Goal: Task Accomplishment & Management: Complete application form

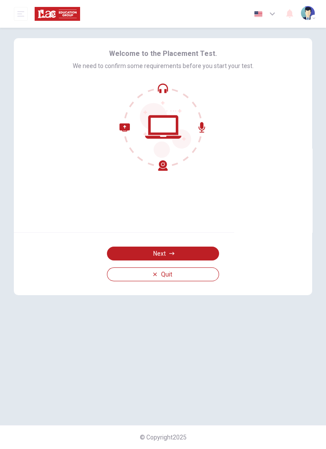
click at [191, 253] on button "Next" at bounding box center [163, 254] width 112 height 14
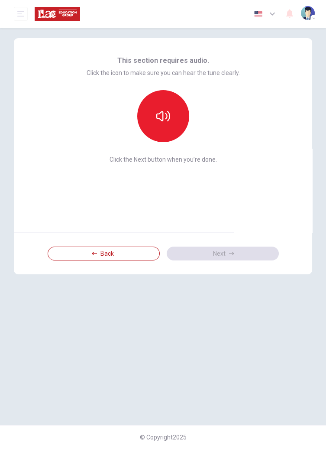
click at [173, 104] on button "button" at bounding box center [163, 116] width 52 height 52
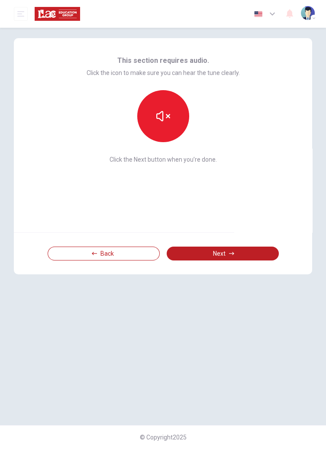
click at [238, 255] on button "Next" at bounding box center [223, 254] width 112 height 14
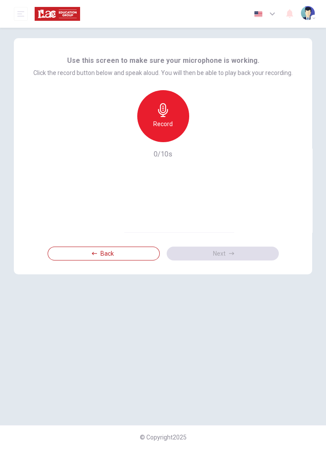
click at [170, 113] on div "Record" at bounding box center [163, 116] width 52 height 52
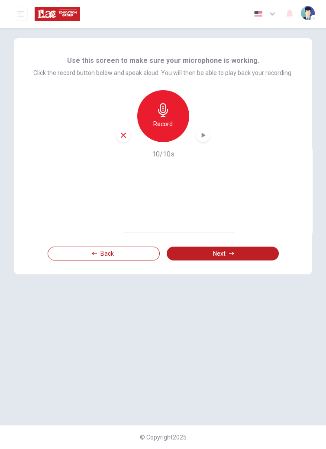
click at [251, 253] on button "Next" at bounding box center [223, 254] width 112 height 14
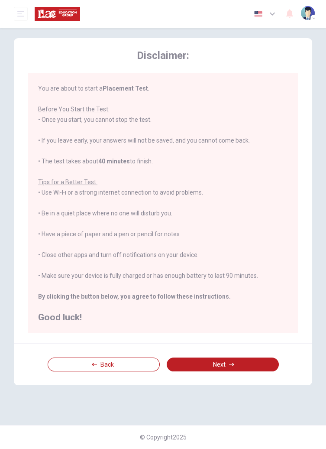
click at [242, 358] on button "Next" at bounding box center [223, 364] width 112 height 14
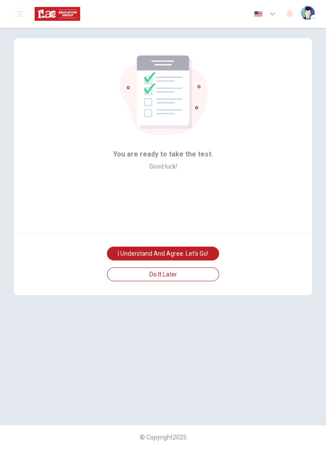
click at [200, 253] on button "I understand and agree. Let’s go!" at bounding box center [163, 254] width 112 height 14
click at [197, 250] on button "I understand and agree. Let’s go!" at bounding box center [163, 254] width 112 height 14
click at [205, 251] on button "I understand and agree. Let’s go!" at bounding box center [163, 254] width 112 height 14
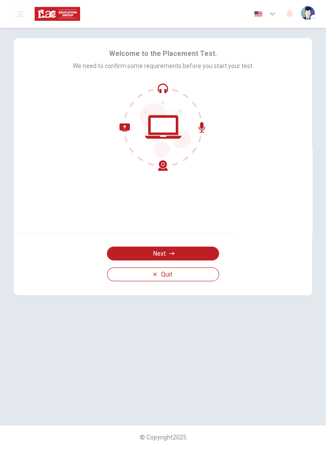
click at [195, 251] on button "Next" at bounding box center [163, 254] width 112 height 14
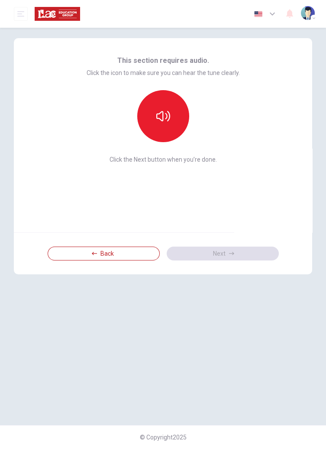
click at [170, 117] on button "button" at bounding box center [163, 116] width 52 height 52
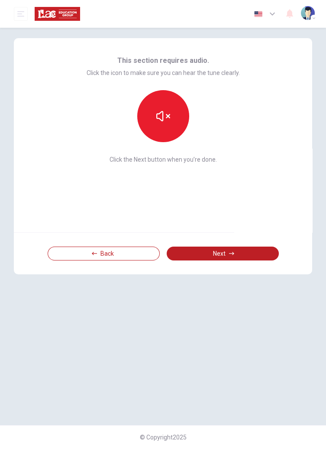
click at [244, 254] on button "Next" at bounding box center [223, 254] width 112 height 14
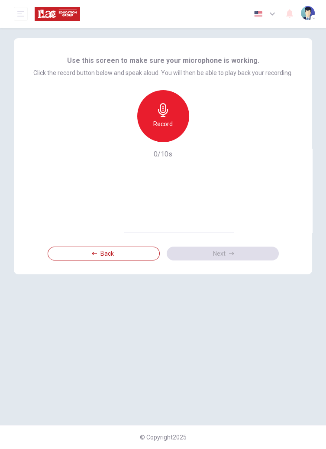
click at [172, 112] on div "Record" at bounding box center [163, 116] width 52 height 52
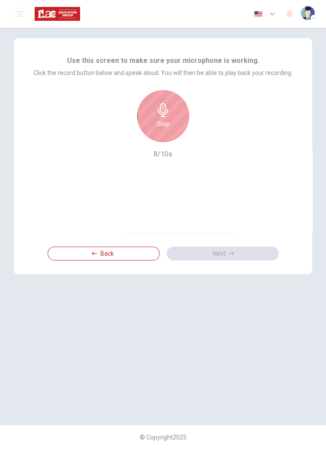
click at [165, 121] on h6 "Stop" at bounding box center [163, 124] width 13 height 10
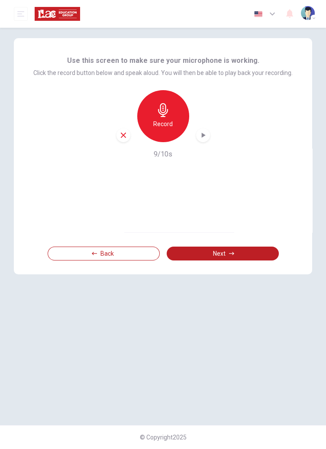
click at [206, 136] on icon "button" at bounding box center [203, 135] width 9 height 9
click at [237, 253] on button "Next" at bounding box center [223, 254] width 112 height 14
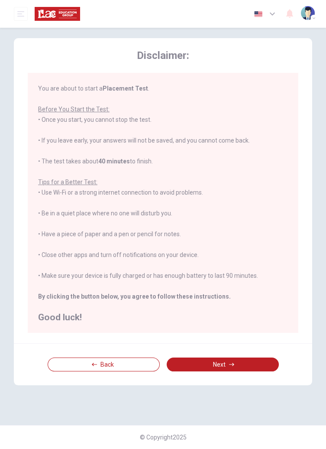
click at [241, 365] on button "Next" at bounding box center [223, 364] width 112 height 14
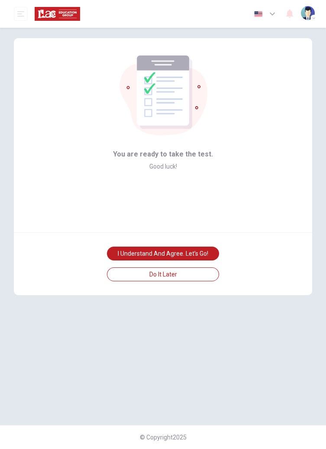
click at [198, 251] on button "I understand and agree. Let’s go!" at bounding box center [163, 254] width 112 height 14
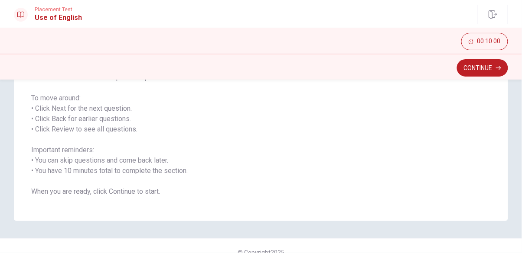
scroll to position [135, 0]
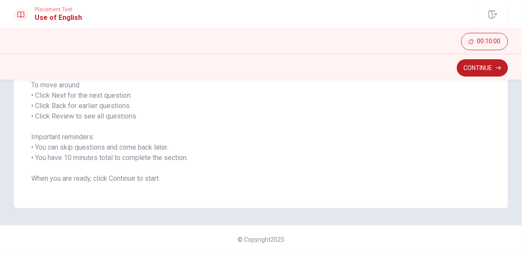
click at [326, 70] on button "Continue" at bounding box center [482, 67] width 51 height 17
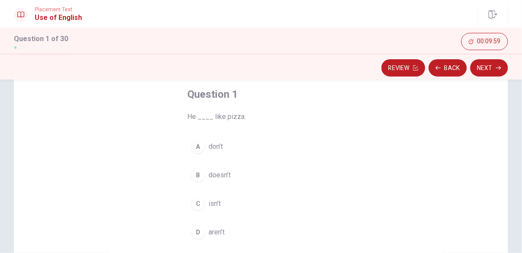
scroll to position [58, 0]
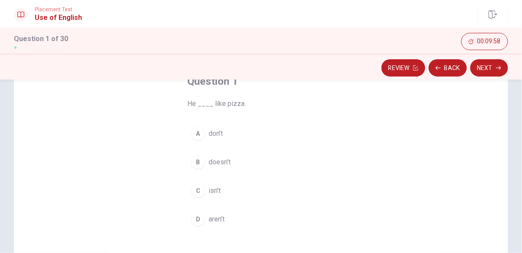
click at [201, 139] on div "A" at bounding box center [198, 134] width 14 height 14
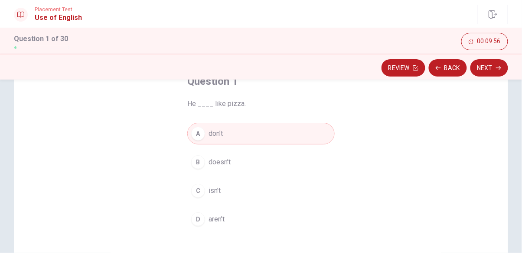
click at [326, 73] on button "Next" at bounding box center [489, 67] width 38 height 17
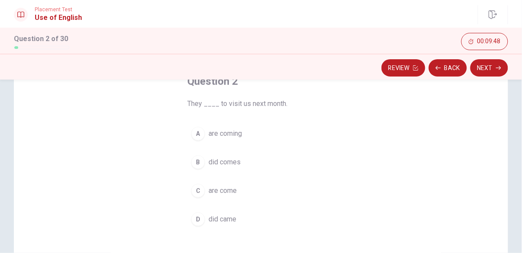
click at [202, 140] on button "A are coming" at bounding box center [260, 134] width 147 height 22
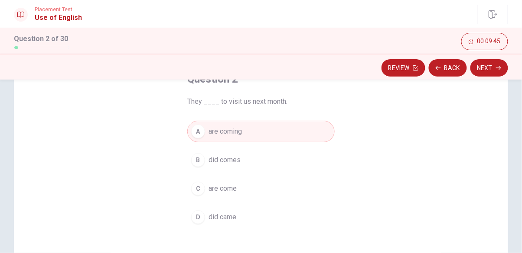
scroll to position [58, 0]
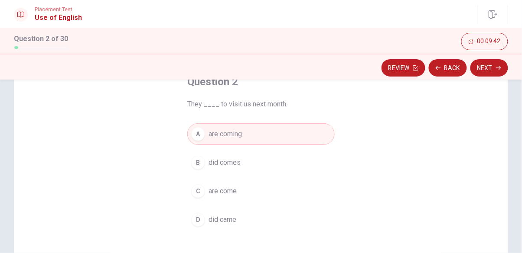
click at [326, 70] on button "Next" at bounding box center [489, 67] width 38 height 17
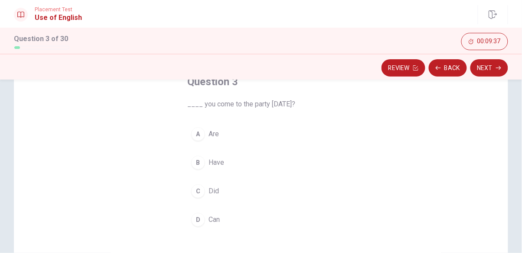
click at [207, 193] on button "C Did" at bounding box center [260, 192] width 147 height 22
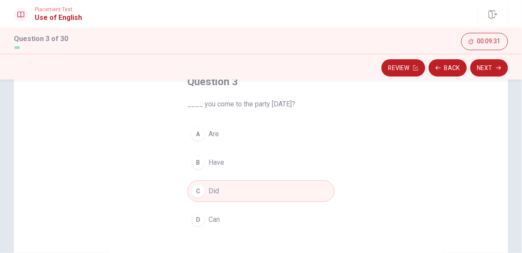
click at [305, 220] on button "D Can" at bounding box center [260, 220] width 147 height 22
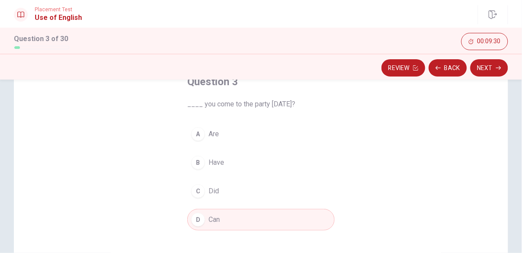
click at [326, 71] on button "Next" at bounding box center [489, 67] width 38 height 17
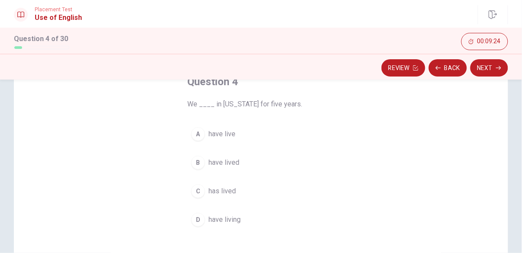
click at [216, 165] on span "have lived" at bounding box center [223, 163] width 31 height 10
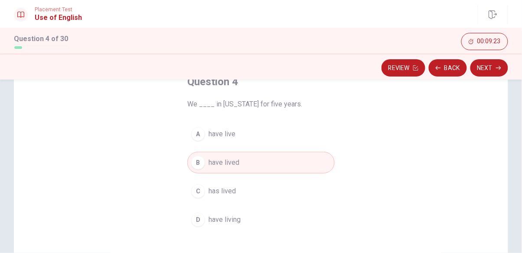
click at [326, 69] on button "Next" at bounding box center [489, 67] width 38 height 17
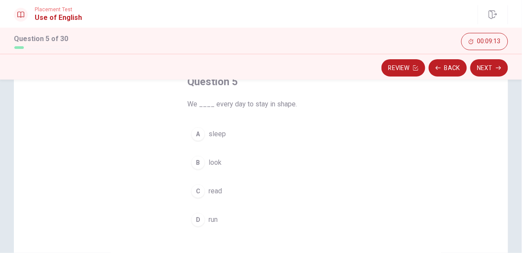
click at [203, 141] on button "A sleep" at bounding box center [260, 134] width 147 height 22
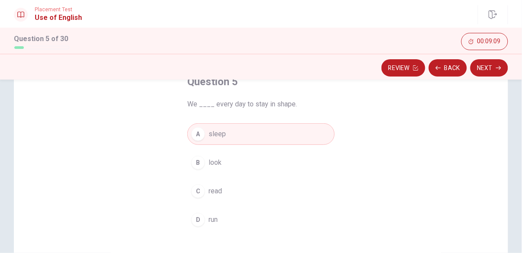
click at [326, 71] on button "Next" at bounding box center [489, 67] width 38 height 17
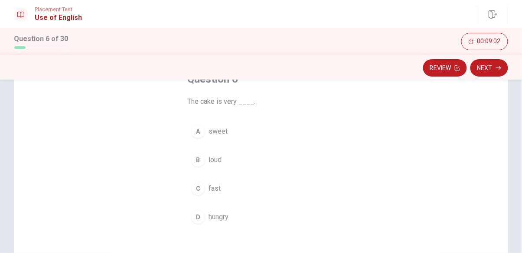
scroll to position [59, 0]
click at [197, 129] on div "A" at bounding box center [198, 133] width 14 height 14
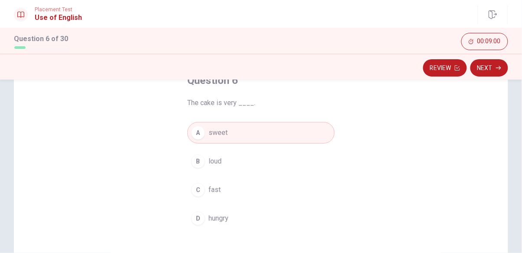
click at [326, 71] on button "Next" at bounding box center [489, 67] width 38 height 17
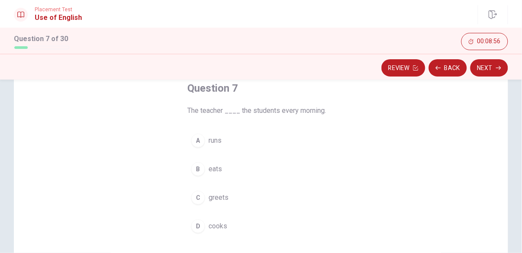
scroll to position [52, 0]
click at [208, 189] on button "C greets" at bounding box center [260, 198] width 147 height 22
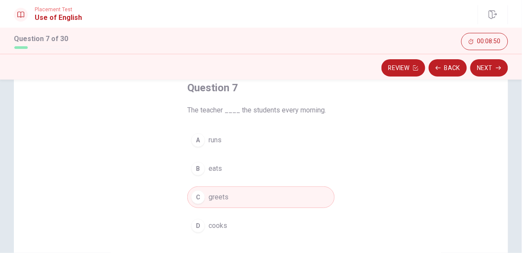
click at [326, 70] on button "Next" at bounding box center [489, 67] width 38 height 17
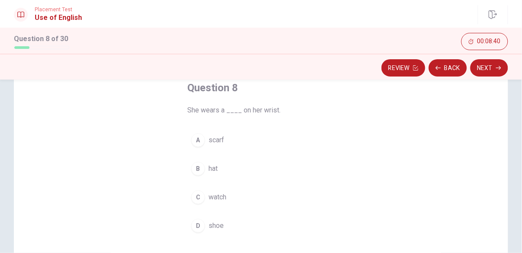
click at [205, 193] on button "C watch" at bounding box center [260, 198] width 147 height 22
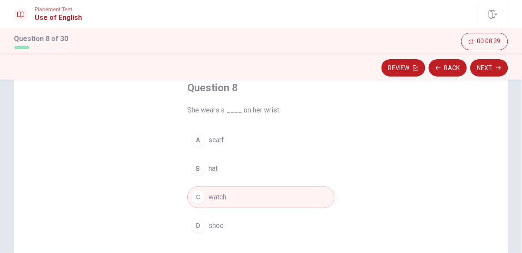
click at [326, 66] on button "Next" at bounding box center [489, 67] width 38 height 17
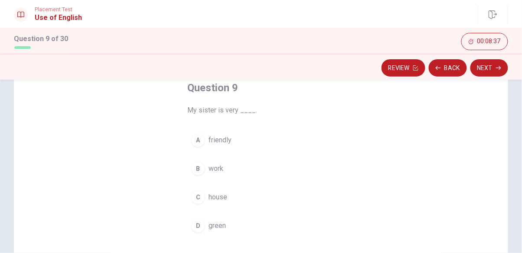
click at [215, 137] on span "friendly" at bounding box center [219, 140] width 23 height 10
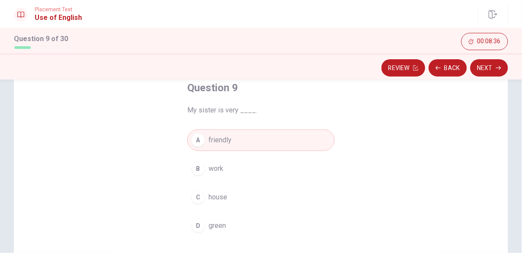
click at [326, 76] on button "Next" at bounding box center [489, 67] width 38 height 17
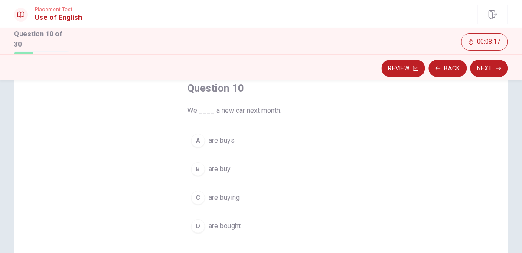
click at [205, 200] on button "C are buying" at bounding box center [260, 198] width 147 height 22
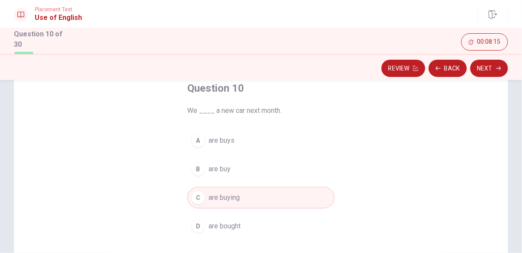
click at [326, 69] on icon "button" at bounding box center [498, 68] width 5 height 5
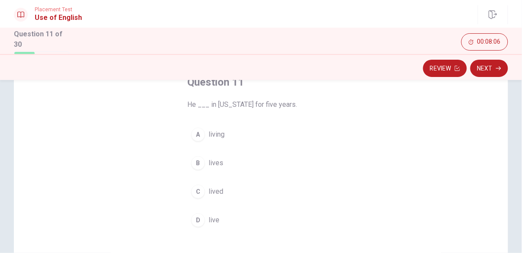
scroll to position [58, 0]
click at [200, 194] on div "C" at bounding box center [198, 192] width 14 height 14
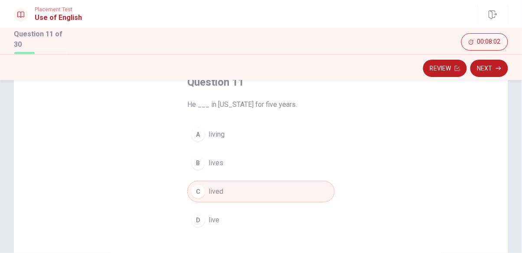
click at [326, 70] on button "Next" at bounding box center [489, 68] width 38 height 17
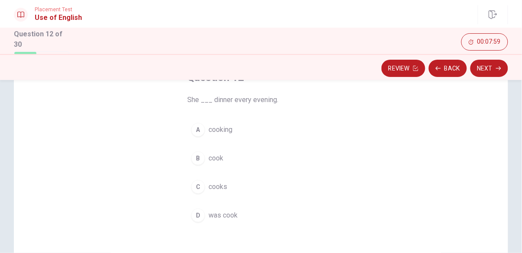
scroll to position [63, 0]
click at [199, 188] on div "C" at bounding box center [198, 187] width 14 height 14
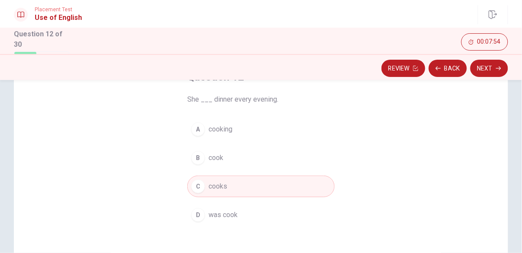
click at [326, 71] on button "Next" at bounding box center [489, 68] width 38 height 17
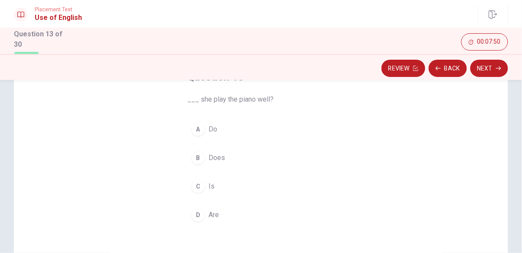
click at [200, 128] on div "A" at bounding box center [198, 130] width 14 height 14
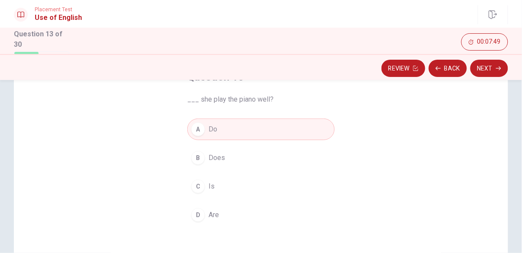
click at [208, 156] on button "B Does" at bounding box center [260, 158] width 147 height 22
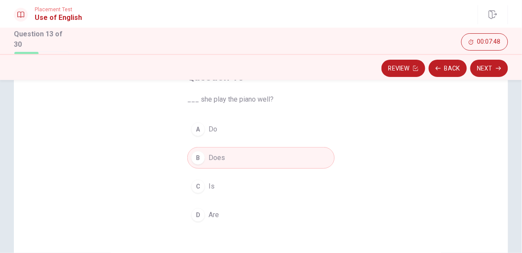
click at [326, 71] on button "Next" at bounding box center [489, 68] width 38 height 17
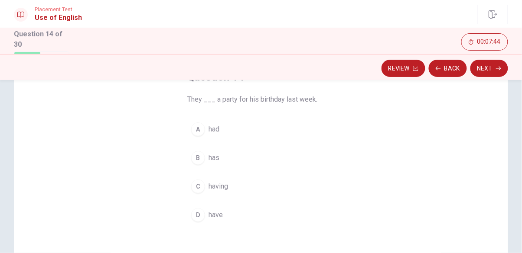
click at [221, 136] on button "A had" at bounding box center [260, 130] width 147 height 22
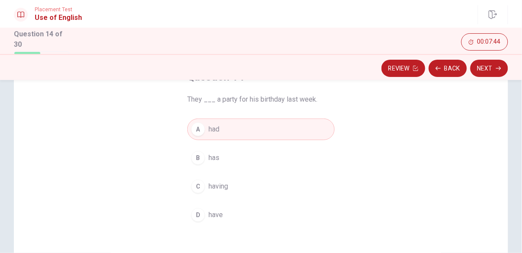
click at [326, 68] on button "Next" at bounding box center [489, 68] width 38 height 17
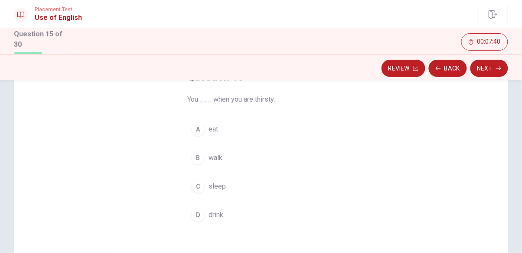
click at [202, 213] on div "D" at bounding box center [198, 215] width 14 height 14
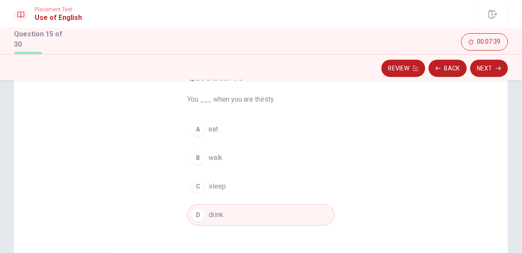
click at [326, 71] on button "Next" at bounding box center [489, 68] width 38 height 17
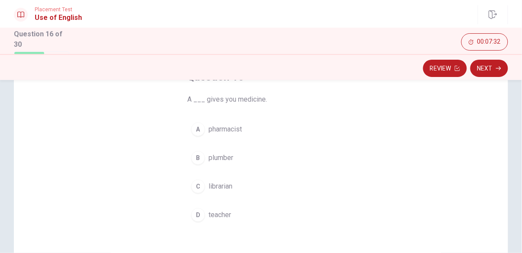
click at [231, 128] on span "pharmacist" at bounding box center [224, 129] width 33 height 10
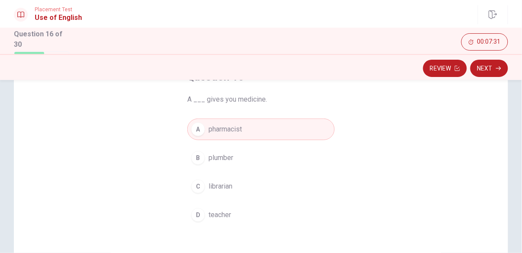
click at [326, 68] on button "Next" at bounding box center [489, 68] width 38 height 17
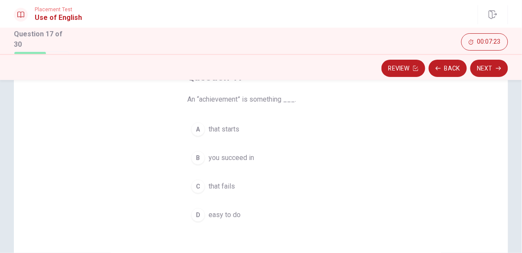
click at [249, 157] on span "you succeed in" at bounding box center [230, 158] width 45 height 10
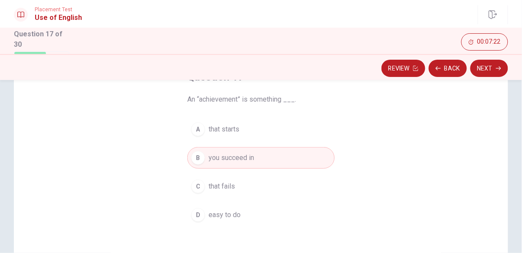
click at [326, 72] on button "Next" at bounding box center [489, 68] width 38 height 17
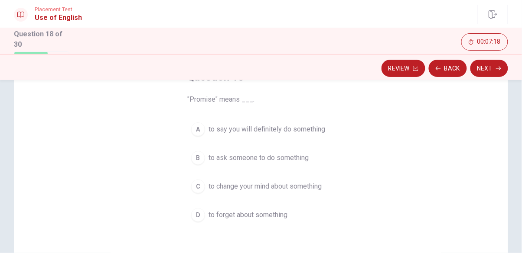
click at [314, 127] on span "to say you will definitely do something" at bounding box center [266, 129] width 117 height 10
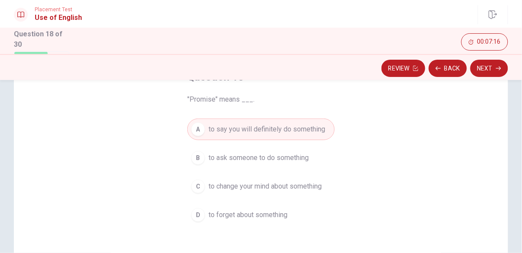
click at [326, 68] on button "Next" at bounding box center [489, 68] width 38 height 17
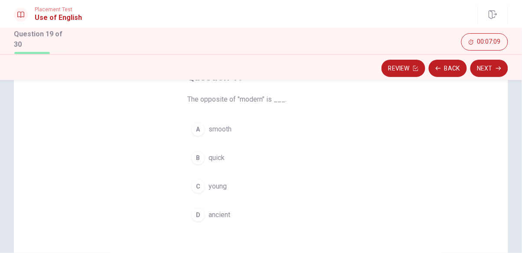
click at [221, 190] on span "young" at bounding box center [217, 187] width 18 height 10
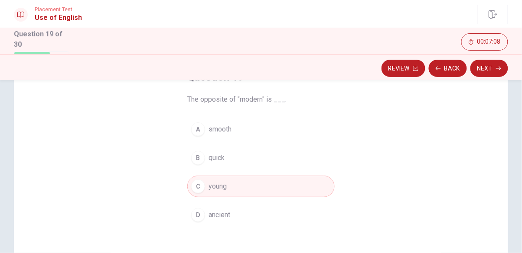
click at [326, 75] on button "Next" at bounding box center [489, 68] width 38 height 17
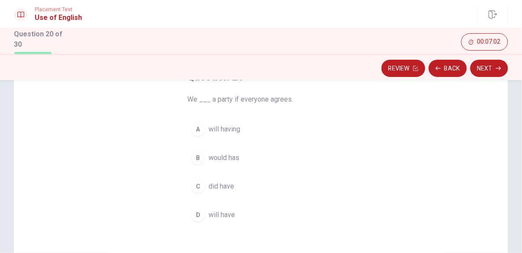
click at [224, 210] on span "will have" at bounding box center [221, 215] width 26 height 10
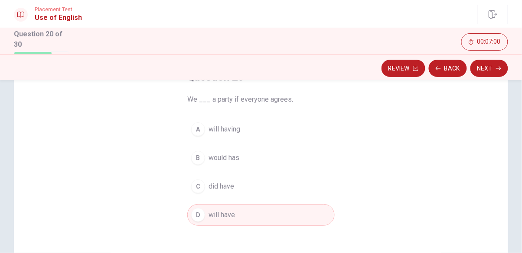
click at [326, 74] on button "Next" at bounding box center [489, 68] width 38 height 17
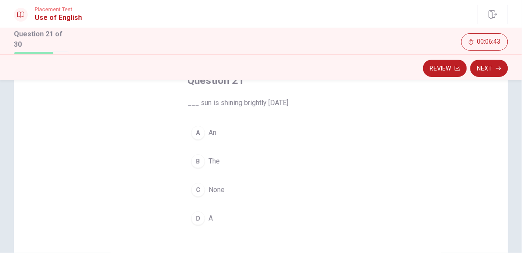
scroll to position [56, 0]
click at [203, 165] on div "B" at bounding box center [198, 165] width 14 height 14
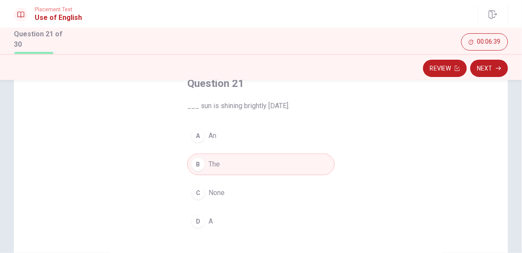
click at [326, 71] on button "Next" at bounding box center [489, 68] width 38 height 17
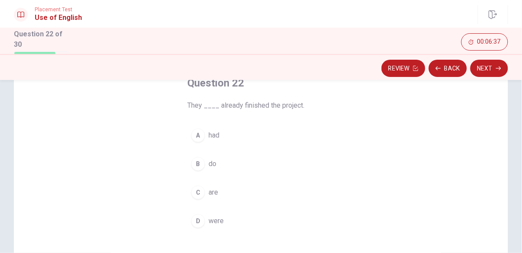
scroll to position [57, 0]
click at [199, 141] on div "A" at bounding box center [198, 136] width 14 height 14
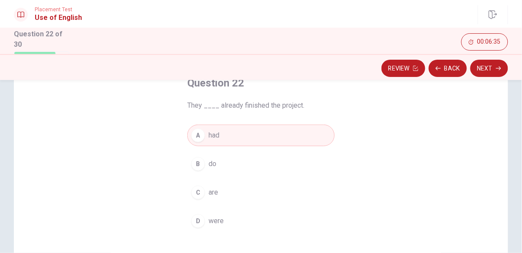
click at [326, 71] on button "Next" at bounding box center [489, 68] width 38 height 17
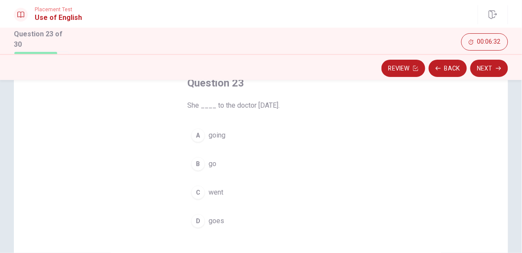
click at [208, 191] on span "went" at bounding box center [215, 193] width 15 height 10
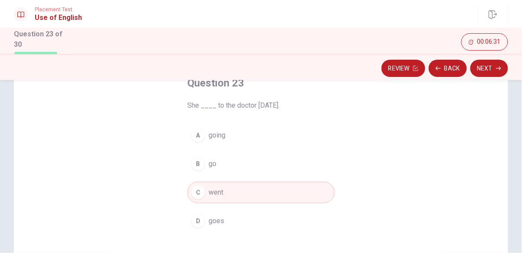
click at [326, 69] on button "Next" at bounding box center [489, 68] width 38 height 17
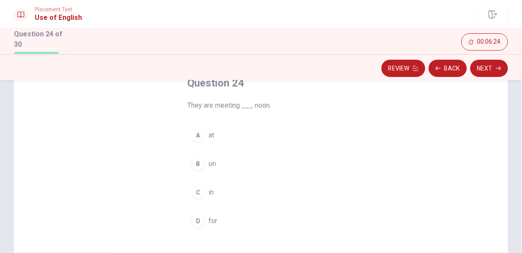
click at [201, 195] on div "C" at bounding box center [198, 193] width 14 height 14
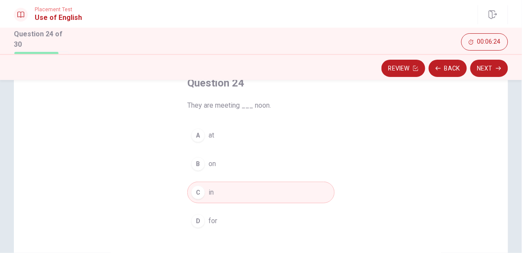
click at [203, 139] on div "A" at bounding box center [198, 136] width 14 height 14
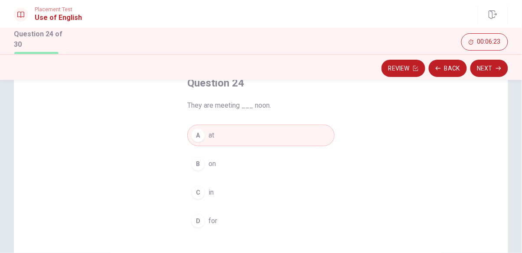
click at [326, 67] on button "Next" at bounding box center [489, 68] width 38 height 17
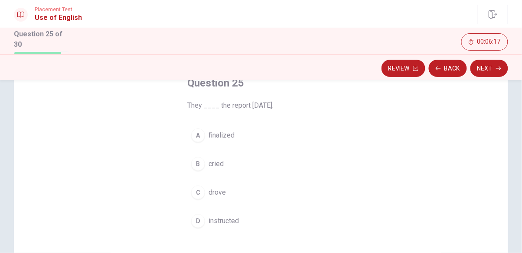
click at [206, 224] on button "D instructed" at bounding box center [260, 222] width 147 height 22
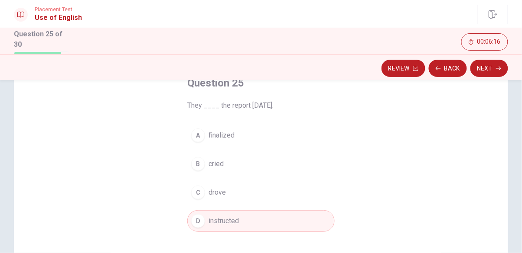
click at [234, 140] on span "finalized" at bounding box center [221, 135] width 26 height 10
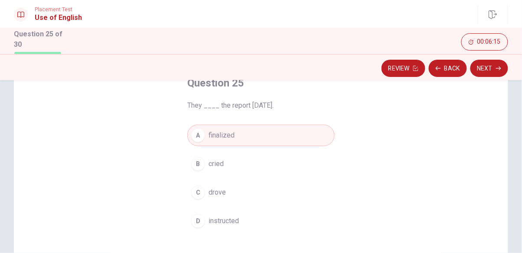
click at [326, 70] on button "Next" at bounding box center [489, 68] width 38 height 17
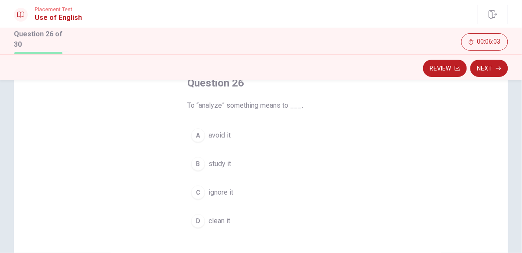
scroll to position [56, 0]
click at [195, 171] on button "B study it" at bounding box center [260, 165] width 147 height 22
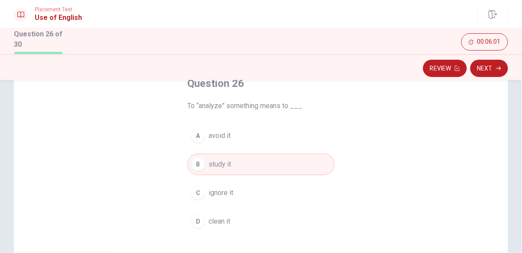
click at [224, 136] on span "avoid it" at bounding box center [219, 136] width 22 height 10
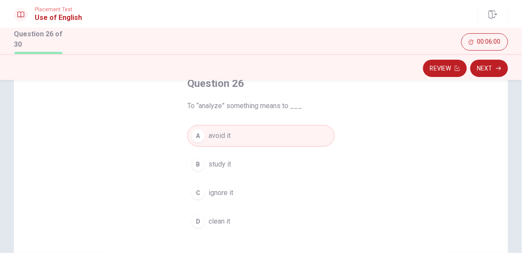
click at [271, 163] on button "B study it" at bounding box center [260, 165] width 147 height 22
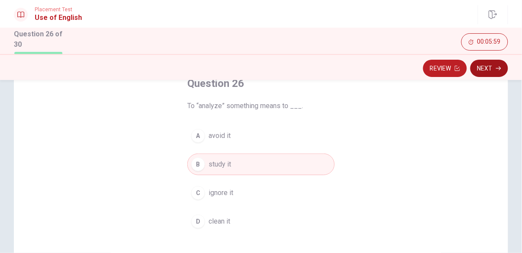
click at [326, 71] on button "Next" at bounding box center [489, 68] width 38 height 17
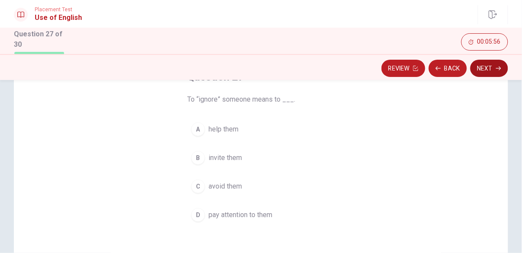
scroll to position [63, 0]
click at [267, 193] on button "C avoid them" at bounding box center [260, 186] width 147 height 22
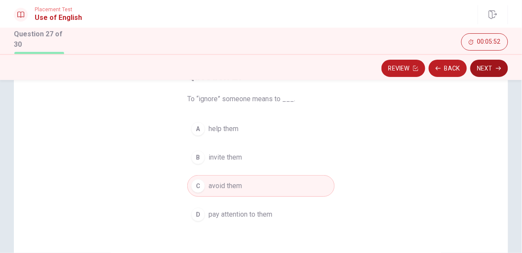
click at [326, 69] on button "Next" at bounding box center [489, 68] width 38 height 17
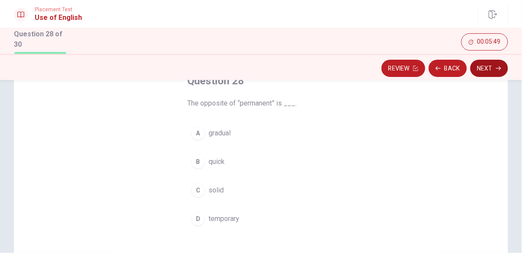
scroll to position [60, 0]
click at [218, 136] on span "gradual" at bounding box center [219, 132] width 22 height 10
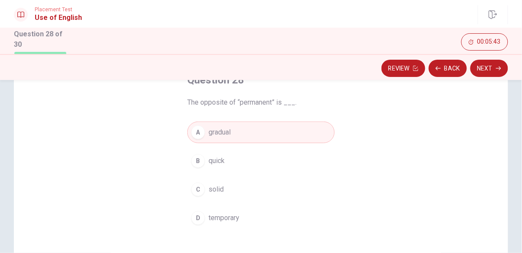
click at [234, 159] on button "B quick" at bounding box center [260, 161] width 147 height 22
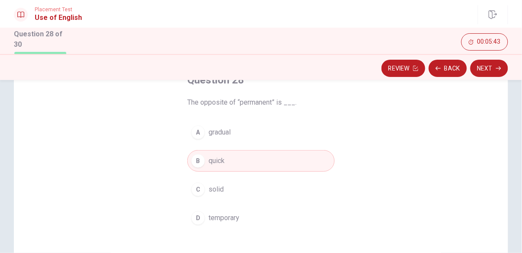
click at [234, 192] on button "C solid" at bounding box center [260, 190] width 147 height 22
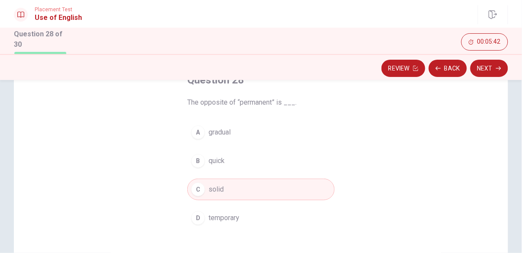
click at [229, 221] on span "temporary" at bounding box center [223, 218] width 31 height 10
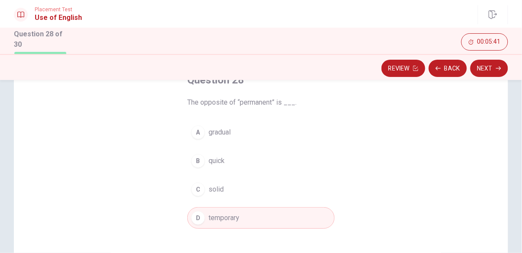
click at [270, 125] on button "A gradual" at bounding box center [260, 133] width 147 height 22
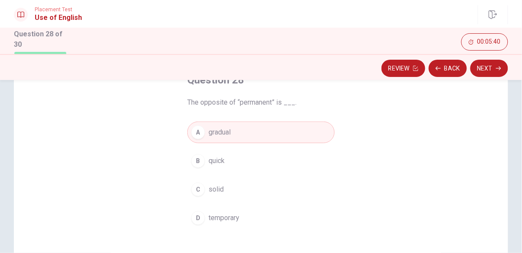
click at [242, 194] on button "C solid" at bounding box center [260, 190] width 147 height 22
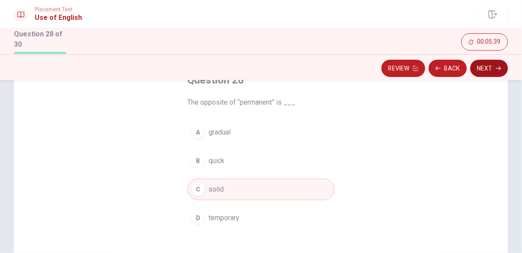
click at [326, 71] on button "Next" at bounding box center [489, 68] width 38 height 17
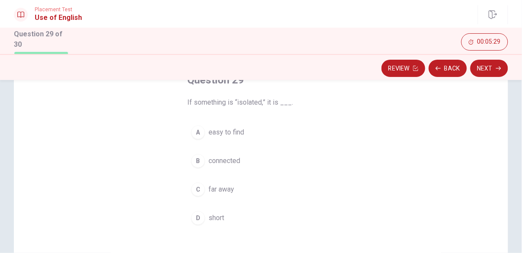
click at [228, 164] on span "connected" at bounding box center [224, 161] width 32 height 10
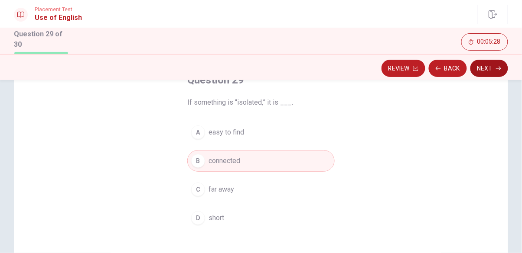
click at [326, 73] on button "Next" at bounding box center [489, 68] width 38 height 17
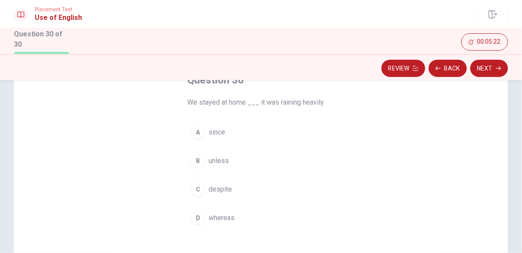
click at [215, 131] on span "since" at bounding box center [216, 132] width 16 height 10
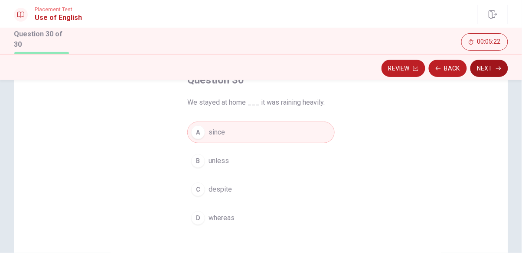
click at [326, 71] on button "Next" at bounding box center [489, 68] width 38 height 17
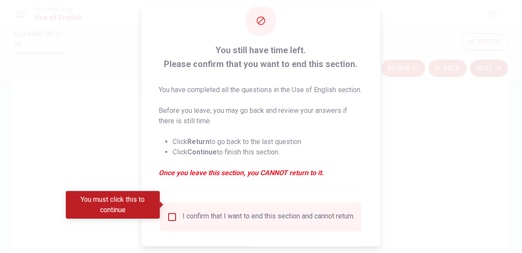
scroll to position [38, 0]
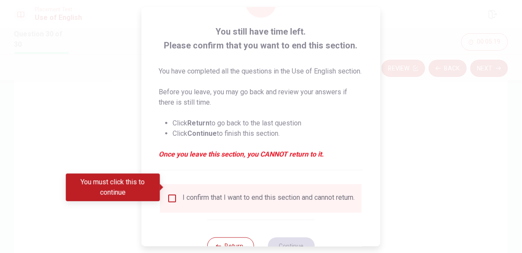
click at [173, 193] on input "You must click this to continue" at bounding box center [172, 198] width 10 height 10
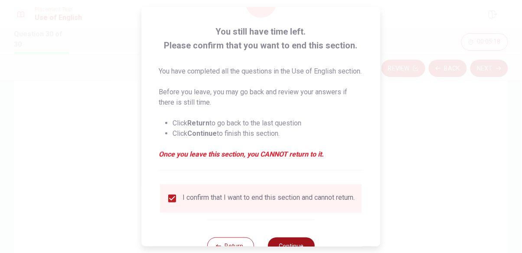
click at [296, 240] on button "Continue" at bounding box center [291, 245] width 47 height 17
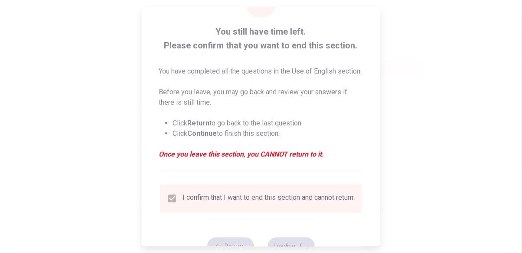
click at [175, 193] on div "I confirm that I want to end this section and cannot return." at bounding box center [261, 198] width 188 height 10
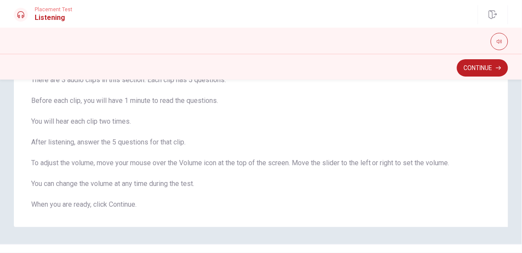
scroll to position [90, 0]
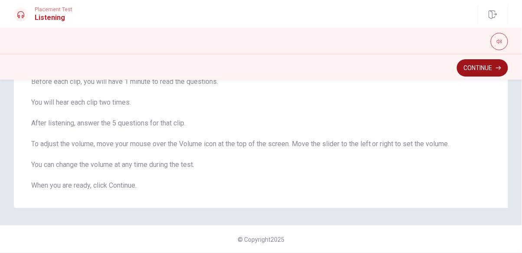
click at [326, 71] on button "Continue" at bounding box center [482, 67] width 51 height 17
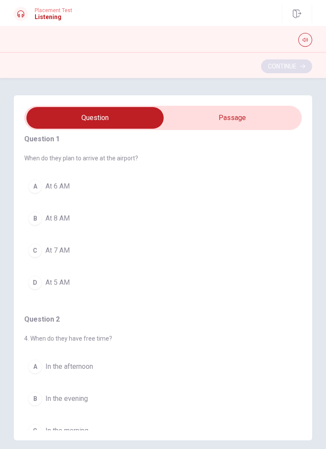
scroll to position [0, 0]
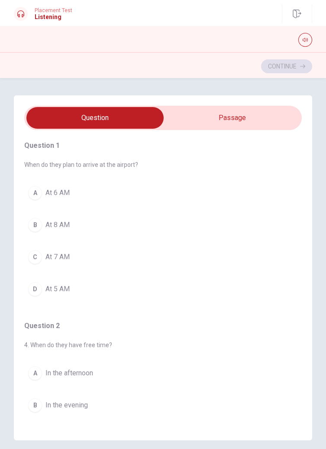
click at [64, 230] on span "At 8 AM" at bounding box center [57, 225] width 24 height 10
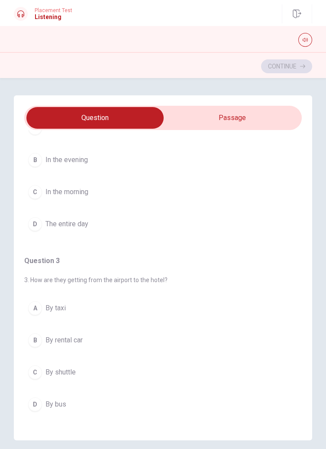
scroll to position [246, 0]
click at [98, 372] on button "C By shuttle" at bounding box center [163, 372] width 278 height 22
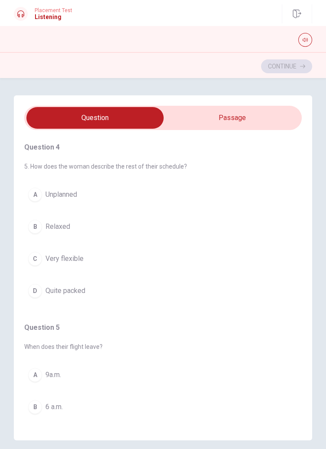
scroll to position [539, 0]
click at [146, 286] on button "D Quite packed" at bounding box center [163, 291] width 278 height 22
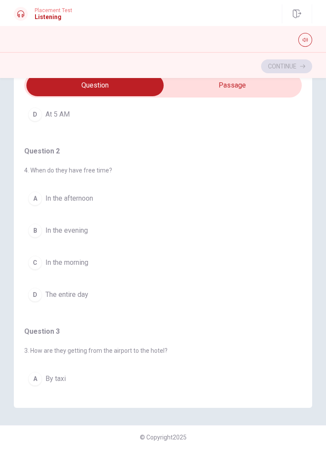
scroll to position [136, 0]
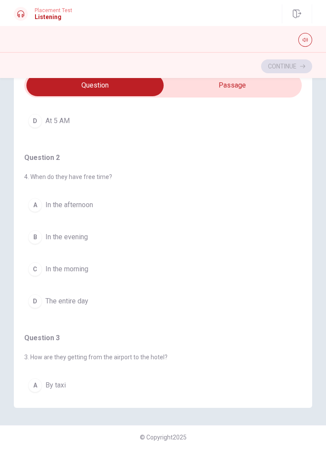
click at [260, 194] on button "A In the afternoon" at bounding box center [163, 205] width 278 height 22
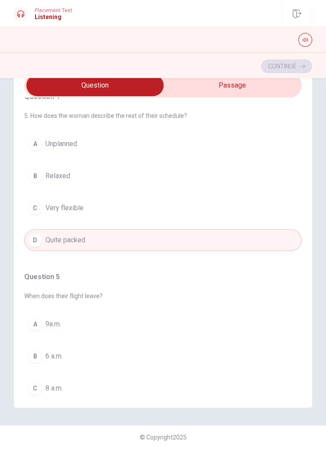
scroll to position [558, 0]
click at [249, 344] on button "B 6 a.m." at bounding box center [163, 355] width 278 height 22
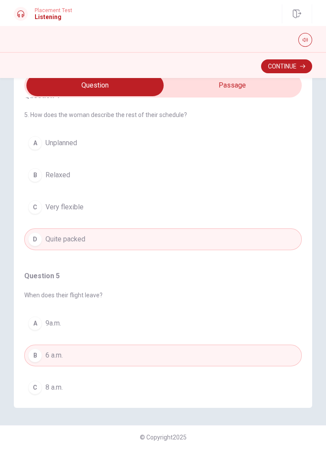
click at [255, 312] on button "A 9a.m." at bounding box center [163, 323] width 278 height 22
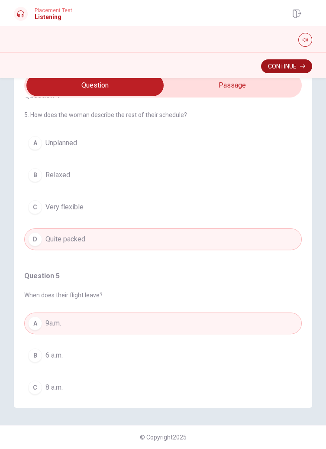
click at [288, 69] on button "Continue" at bounding box center [286, 66] width 51 height 14
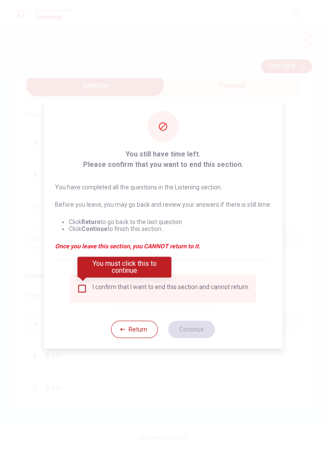
click at [85, 284] on input "You must click this to continue" at bounding box center [82, 288] width 10 height 10
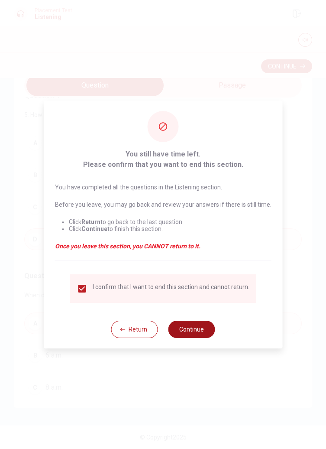
click at [198, 326] on button "Continue" at bounding box center [192, 329] width 47 height 17
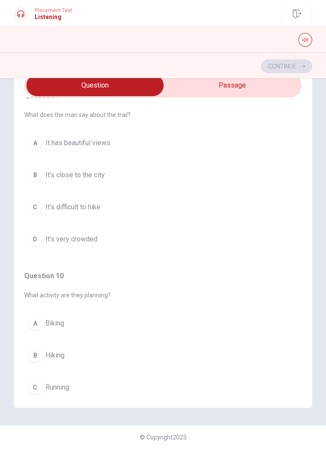
click at [47, 350] on span "Hiking" at bounding box center [54, 355] width 19 height 10
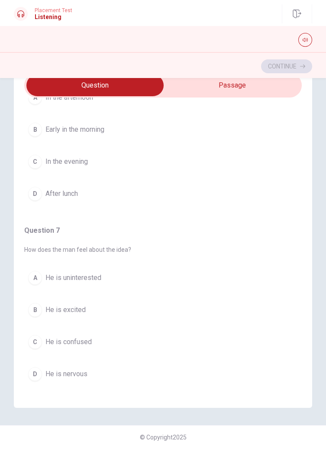
scroll to position [62, 0]
click at [74, 305] on span "He is excited" at bounding box center [65, 310] width 40 height 10
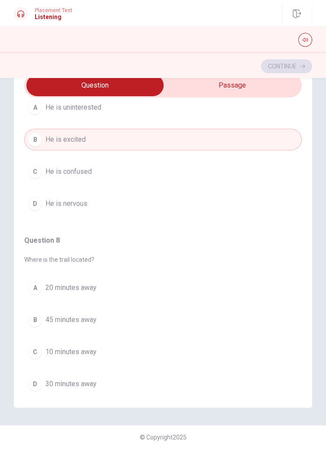
scroll to position [240, 0]
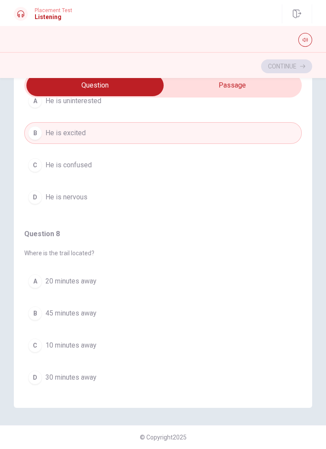
click at [76, 372] on span "30 minutes away" at bounding box center [70, 377] width 51 height 10
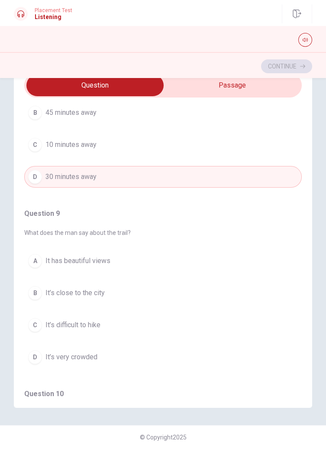
scroll to position [439, 0]
click at [101, 257] on span "It has beautiful views" at bounding box center [77, 262] width 65 height 10
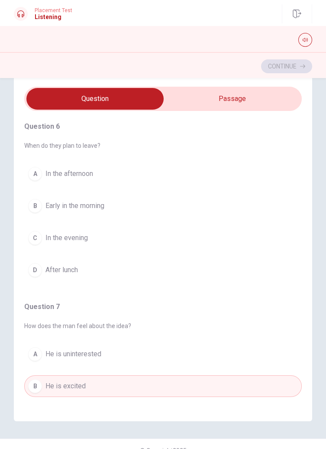
scroll to position [18, 0]
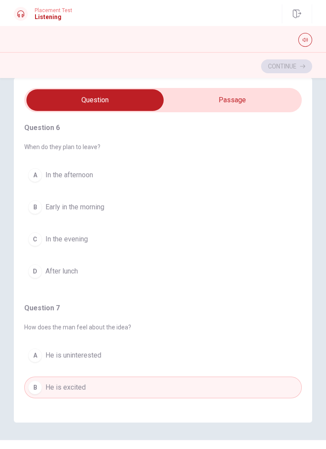
click at [85, 203] on span "Early in the morning" at bounding box center [74, 207] width 59 height 10
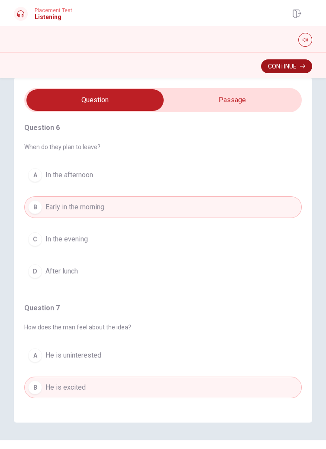
click at [288, 62] on button "Continue" at bounding box center [286, 66] width 51 height 14
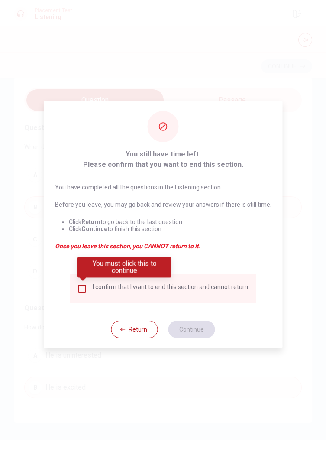
click at [86, 287] on input "You must click this to continue" at bounding box center [82, 288] width 10 height 10
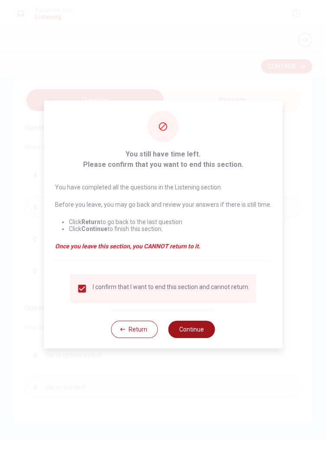
click at [195, 331] on button "Continue" at bounding box center [192, 329] width 47 height 17
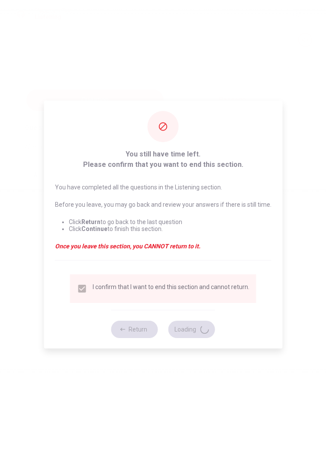
click at [112, 287] on div "I confirm that I want to end this section and cannot return." at bounding box center [171, 288] width 157 height 10
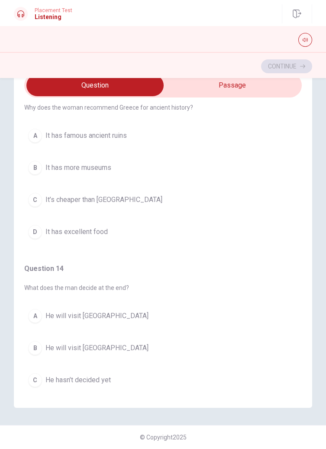
scroll to position [387, 0]
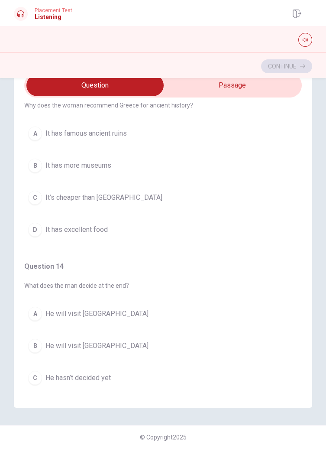
click at [93, 309] on span "He will visit [GEOGRAPHIC_DATA]" at bounding box center [96, 314] width 103 height 10
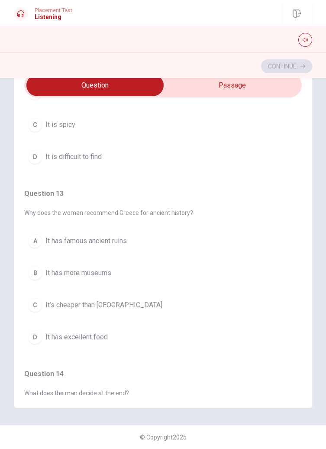
scroll to position [274, 0]
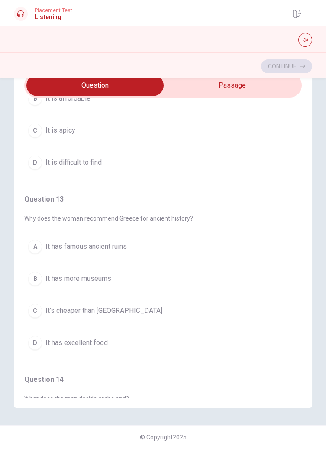
click at [98, 338] on span "It has excellent food" at bounding box center [76, 343] width 62 height 10
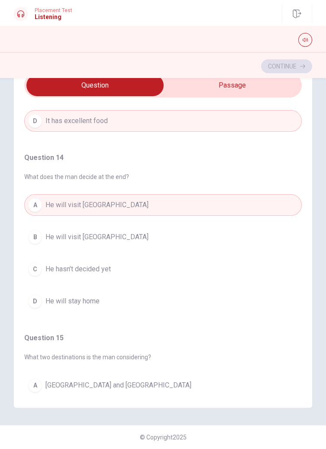
scroll to position [558, 0]
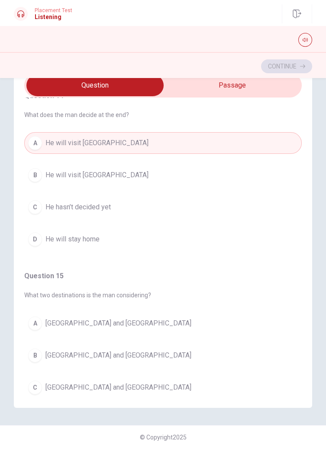
click at [106, 377] on button "C [GEOGRAPHIC_DATA] and [GEOGRAPHIC_DATA]" at bounding box center [163, 388] width 278 height 22
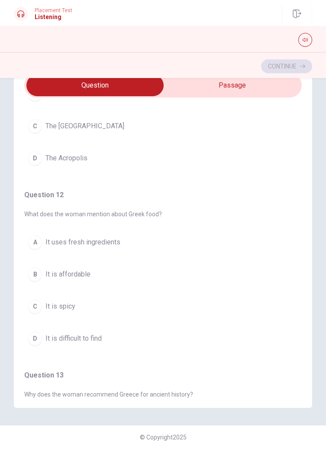
scroll to position [0, 0]
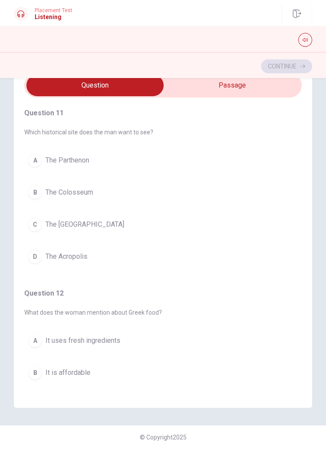
click at [71, 251] on span "The Acropolis" at bounding box center [66, 256] width 42 height 10
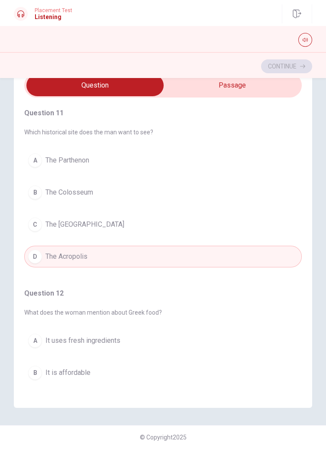
click at [100, 149] on button "A The Parthenon" at bounding box center [163, 160] width 278 height 22
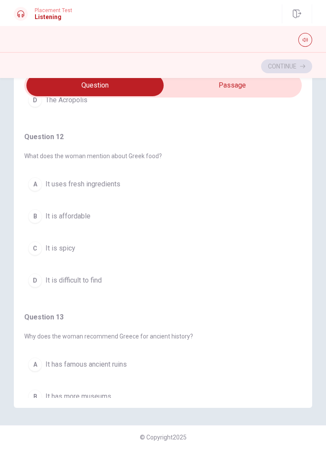
scroll to position [166, 0]
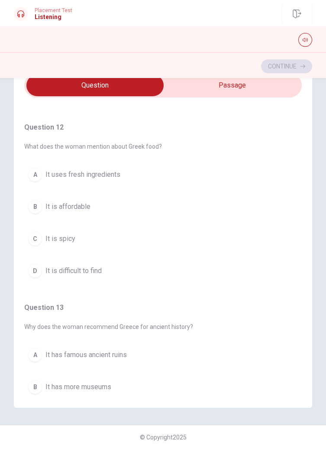
click at [100, 169] on span "It uses fresh ingredients" at bounding box center [82, 174] width 75 height 10
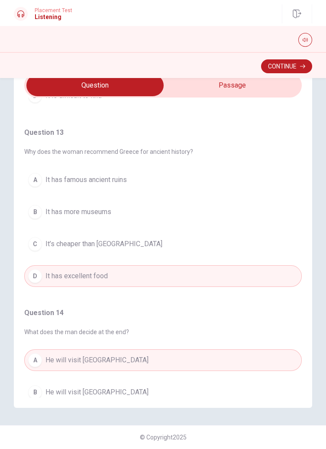
scroll to position [339, 0]
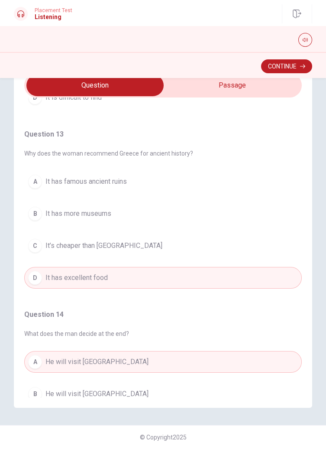
click at [106, 176] on span "It has famous ancient ruins" at bounding box center [85, 181] width 81 height 10
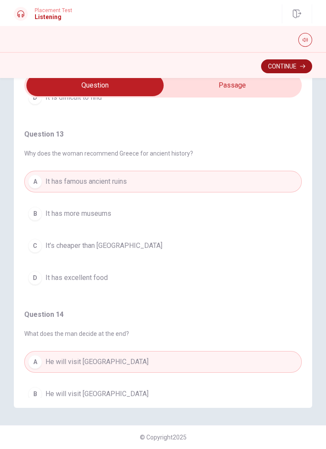
click at [289, 71] on button "Continue" at bounding box center [286, 66] width 51 height 14
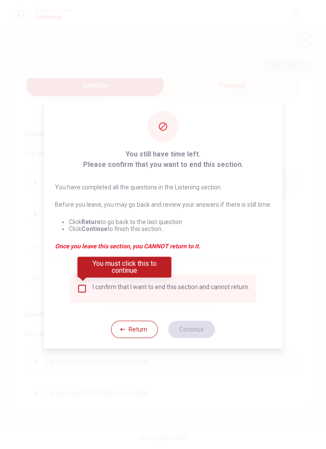
click at [79, 286] on input "You must click this to continue" at bounding box center [82, 288] width 10 height 10
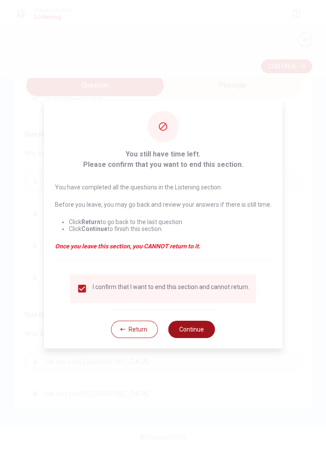
click at [193, 323] on button "Continue" at bounding box center [192, 329] width 47 height 17
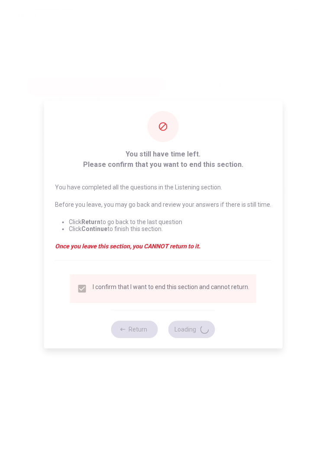
click at [79, 289] on div "I confirm that I want to end this section and cannot return." at bounding box center [163, 288] width 172 height 10
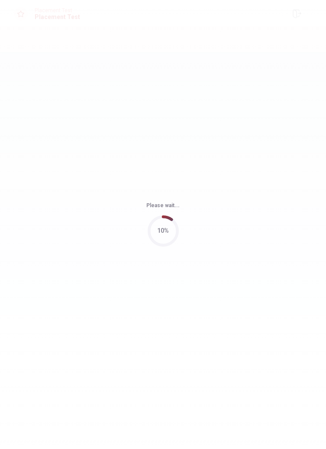
scroll to position [0, 0]
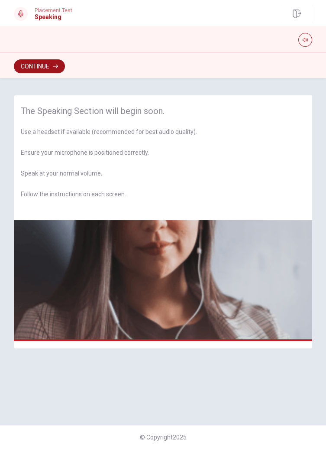
click at [34, 64] on button "Continue" at bounding box center [39, 66] width 51 height 14
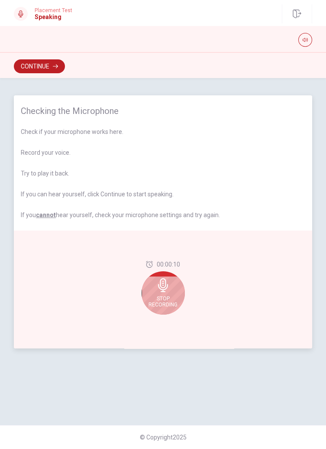
click at [166, 293] on div "Stop Recording" at bounding box center [163, 292] width 43 height 43
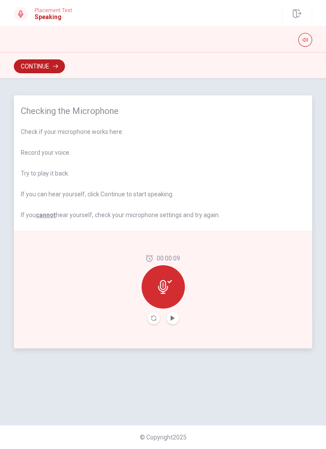
click at [169, 288] on icon at bounding box center [165, 287] width 14 height 14
click at [56, 67] on icon "button" at bounding box center [55, 66] width 5 height 5
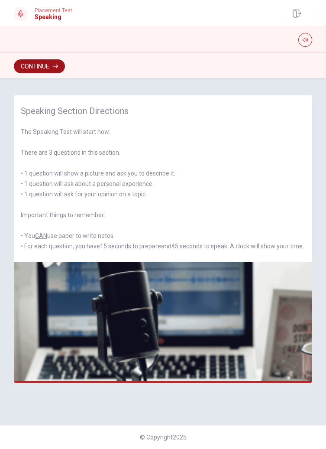
click at [47, 68] on button "Continue" at bounding box center [39, 66] width 51 height 14
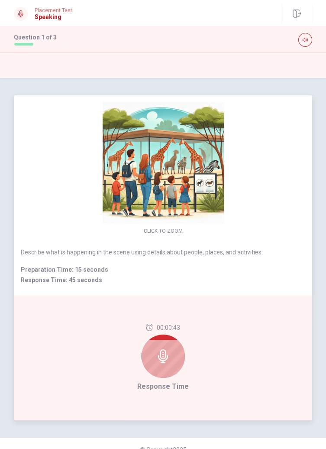
click at [166, 364] on div at bounding box center [163, 356] width 43 height 43
click at [169, 357] on div at bounding box center [163, 356] width 43 height 43
click at [157, 358] on icon at bounding box center [163, 356] width 14 height 14
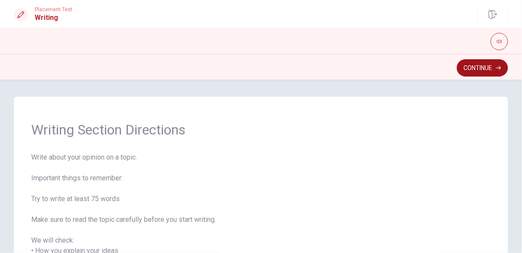
click at [326, 72] on button "Continue" at bounding box center [482, 67] width 51 height 17
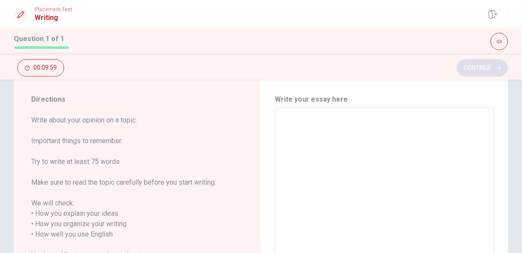
scroll to position [14, 0]
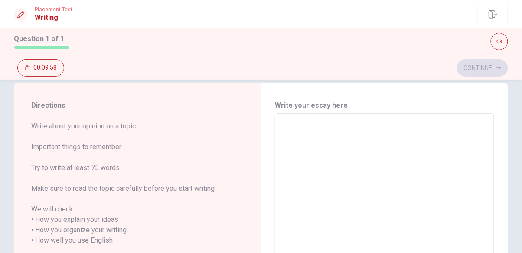
click at [326, 136] on textarea at bounding box center [384, 241] width 207 height 240
type textarea "f"
type textarea "x"
type textarea "ff"
type textarea "x"
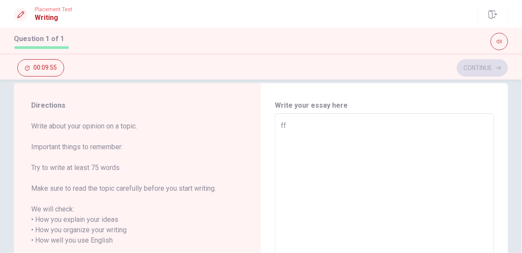
type textarea "f"
type textarea "x"
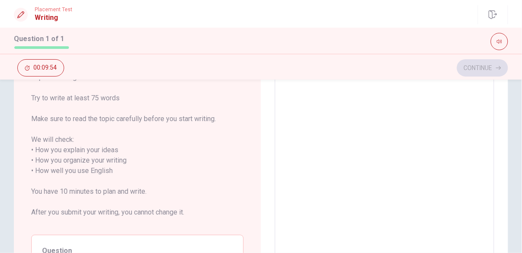
scroll to position [205, 0]
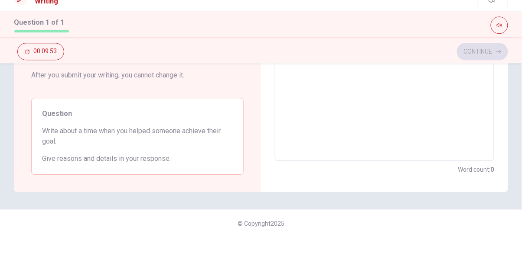
type textarea "d"
type textarea "x"
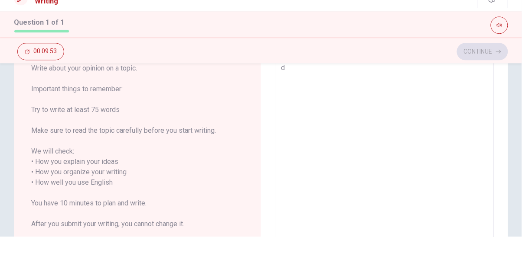
type textarea "df"
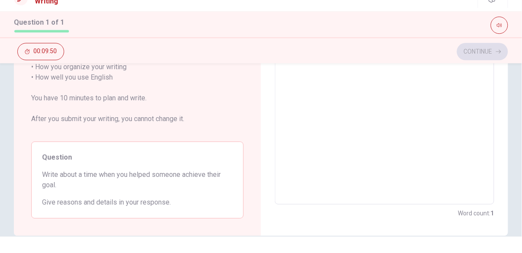
scroll to position [162, 0]
type textarea "x"
type textarea "d"
type textarea "x"
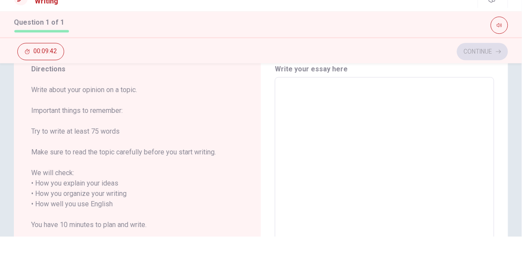
scroll to position [0, 0]
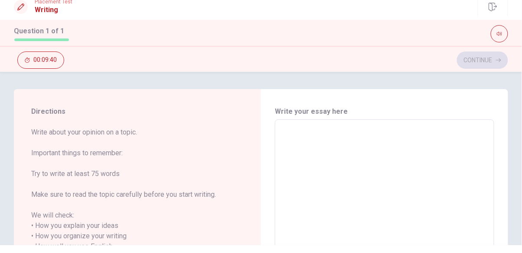
type textarea "w"
type textarea "x"
type textarea "wh"
type textarea "x"
type textarea "whe"
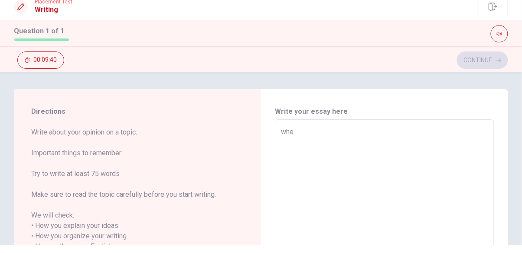
type textarea "x"
type textarea "when"
type textarea "x"
type textarea "whenm"
type textarea "x"
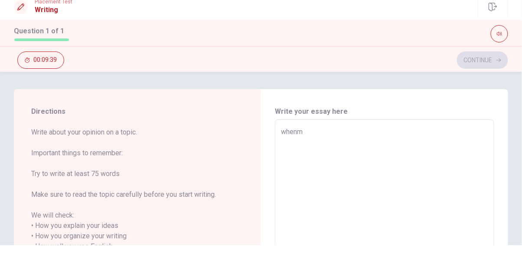
type textarea "whenm"
type textarea "x"
type textarea "whenm"
type textarea "x"
type textarea "when"
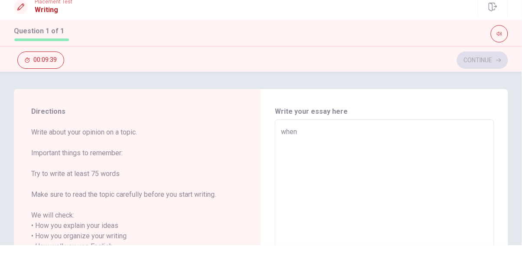
type textarea "x"
type textarea "when"
type textarea "x"
type textarea "when i"
type textarea "x"
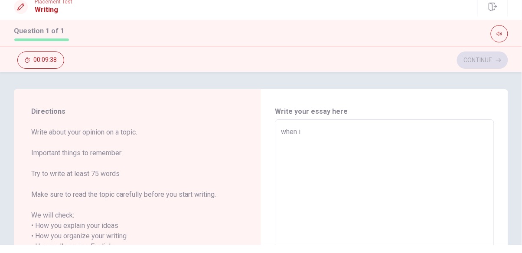
type textarea "when i"
type textarea "x"
type textarea "when i w"
type textarea "x"
type textarea "when i wa"
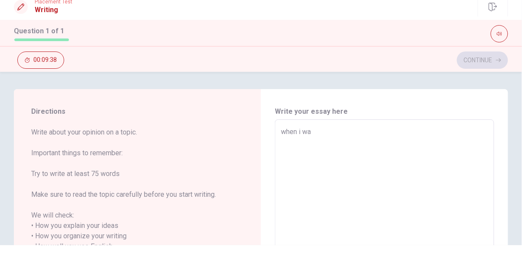
type textarea "x"
type textarea "when i was"
type textarea "x"
type textarea "when i was"
type textarea "x"
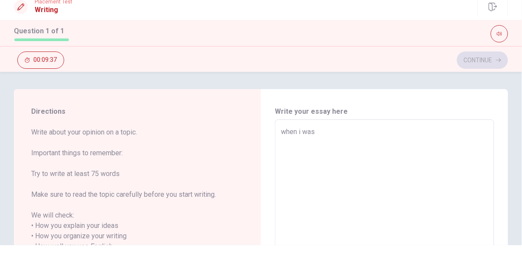
type textarea "when i was a"
type textarea "x"
type textarea "when i was a"
type textarea "x"
type textarea "when i was a m"
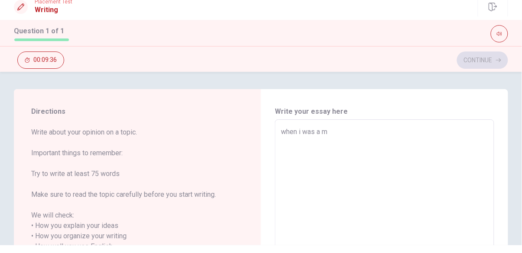
type textarea "x"
type textarea "when i was a me"
type textarea "x"
type textarea "when i was a med"
type textarea "x"
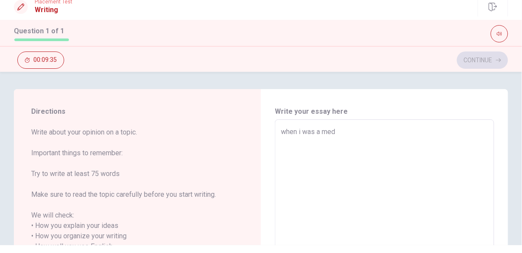
type textarea "when i was a medd"
type textarea "x"
type textarea "when i was a meddi"
type textarea "x"
type textarea "when i was a medd"
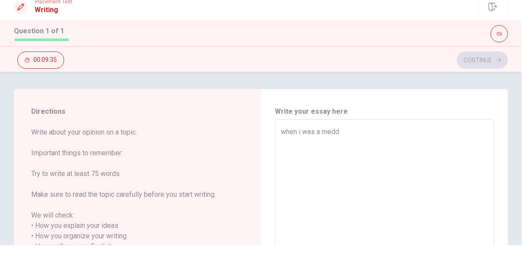
type textarea "x"
type textarea "when i was a meddl"
type textarea "x"
type textarea "when i was a meddle"
type textarea "x"
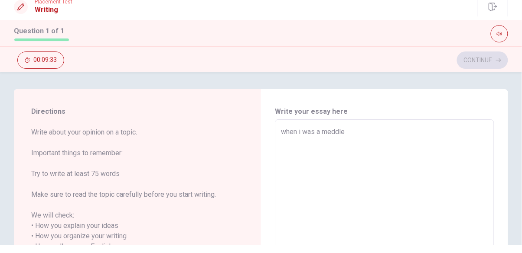
type textarea "when i was a meddl"
type textarea "x"
type textarea "when i was a meddle"
type textarea "x"
type textarea "when i was a meddle"
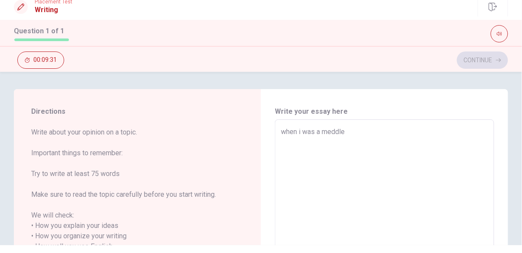
type textarea "x"
type textarea "when i was a meddle s"
type textarea "x"
type textarea "when i was a meddle sc"
type textarea "x"
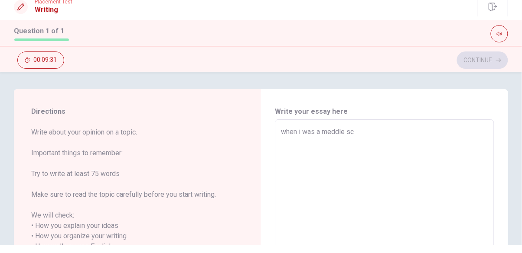
type textarea "when i was a meddle sch"
type textarea "x"
type textarea "when i was a meddle scho"
type textarea "x"
type textarea "when i was a meddle schoo"
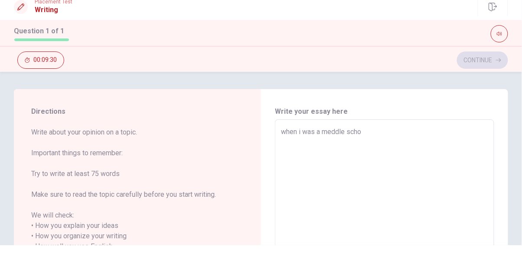
type textarea "x"
type textarea "when i was a meddle school"
type textarea "x"
type textarea "when i was a meddle school"
type textarea "x"
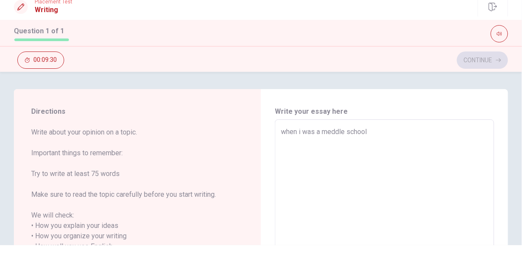
type textarea "when i was a meddle school s"
type textarea "x"
type textarea "when i was a meddle school sh"
type textarea "x"
type textarea "when i was a meddle school s"
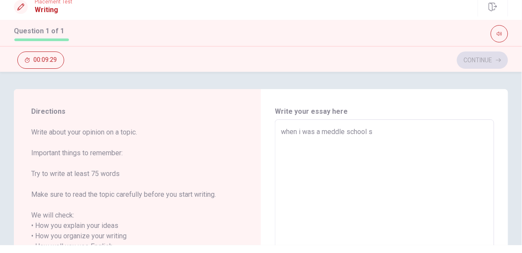
type textarea "x"
type textarea "when i was a meddle school st"
type textarea "x"
type textarea "when i was a meddle school sts"
type textarea "x"
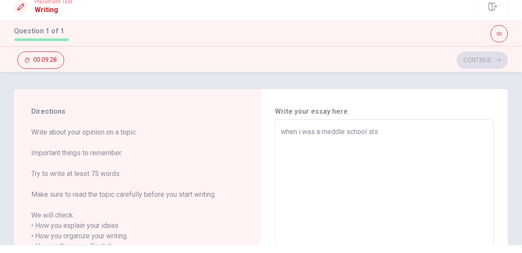
type textarea "when i was a meddle school st"
type textarea "x"
type textarea "when i was a meddle school stu"
type textarea "x"
type textarea "when i was a meddle school stud"
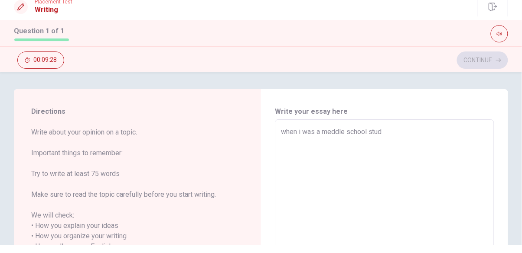
type textarea "x"
type textarea "when i was a meddle school stude"
type textarea "x"
type textarea "when i was a meddle school studen"
type textarea "x"
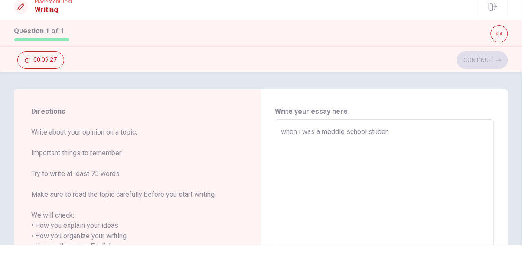
type textarea "when i was a meddle school student"
type textarea "x"
type textarea "when i was a meddle school student,"
type textarea "x"
type textarea "when i was a meddle school student,"
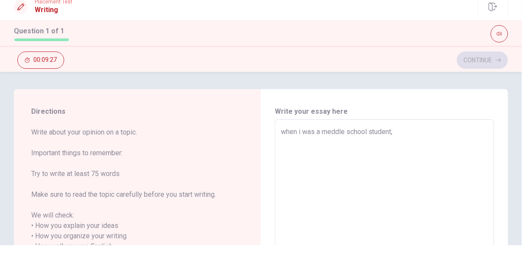
type textarea "x"
type textarea "when i was a meddle school student, d"
type textarea "x"
type textarea "when i was a meddle school student,"
type textarea "x"
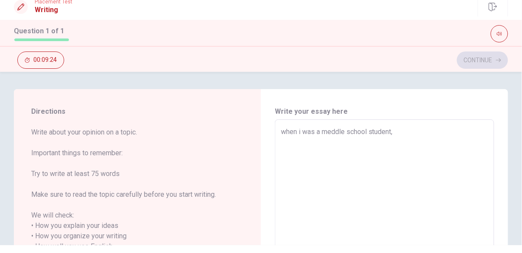
type textarea "when i was a meddle school student, i"
type textarea "x"
type textarea "when i was a meddle school student, i"
type textarea "x"
type textarea "when i was a meddle school student, i he"
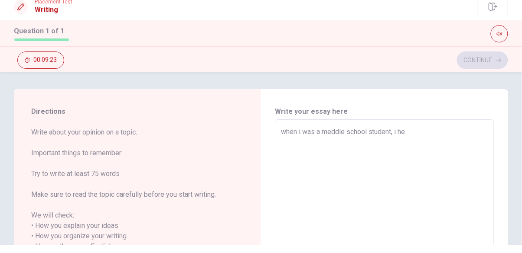
type textarea "x"
type textarea "when i was a meddle school student, i hel"
type textarea "x"
type textarea "when i was a meddle school student, i help"
type textarea "x"
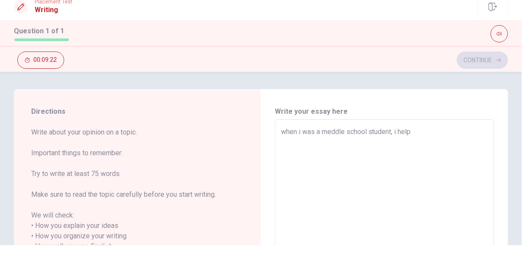
type textarea "when i was a meddle school student, i helpe"
type textarea "x"
type textarea "when i was a meddle school student, i helped"
type textarea "x"
type textarea "when i was a meddle school student, i helped"
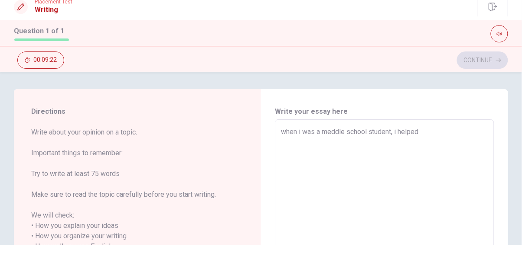
type textarea "x"
type textarea "when i was a meddle school student, i helped a"
type textarea "x"
type textarea "when i was a meddle school student, i helped a"
type textarea "x"
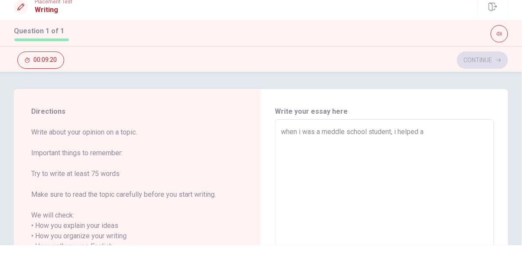
type textarea "when i was a meddle school student, i helped a b"
type textarea "x"
type textarea "when i was a meddle school student, i helped a bo"
type textarea "x"
type textarea "when i was a meddle school student, i helped a boy"
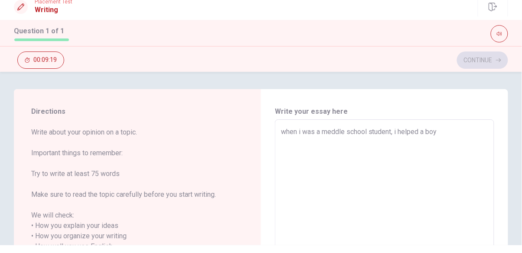
type textarea "x"
type textarea "when i was a meddle school student, i helped a boy."
type textarea "x"
type textarea "when i was a meddle school student, i helped a boy."
type textarea "x"
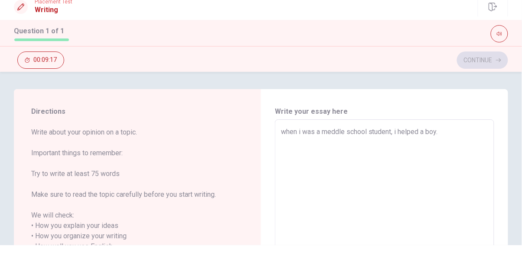
type textarea "when i was a meddle school student, i helped a boy. h"
type textarea "x"
type textarea "when i was a meddle school student, i helped a boy. he"
type textarea "x"
type textarea "when i was a meddle school student, i helped a boy. he"
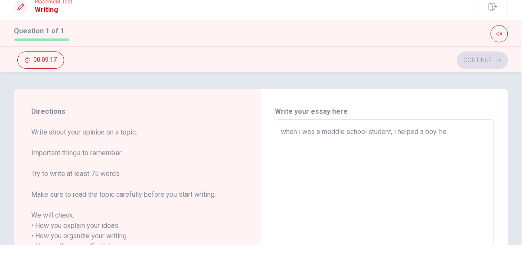
type textarea "x"
type textarea "when i was a meddle school student, i helped a boy. he w"
type textarea "x"
type textarea "when i was a meddle school student, i helped a boy. he wa"
type textarea "x"
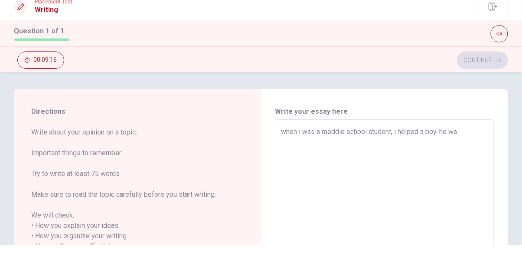
type textarea "when i was a meddle school student, i helped a boy. he was"
type textarea "x"
type textarea "when i was a meddle school student, i helped a boy. he was"
type textarea "x"
type textarea "when i was a meddle school student, i helped a boy. he was 1"
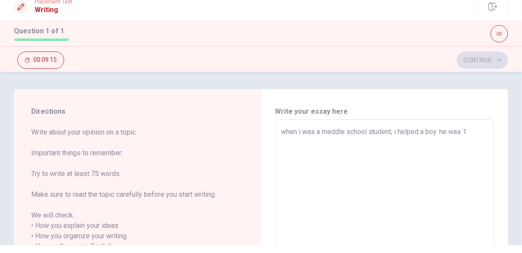
type textarea "x"
type textarea "when i was a meddle school student, i helped a boy. he was 1"
type textarea "x"
type textarea "when i was a meddle school student, i helped a boy. he was 1 g"
type textarea "x"
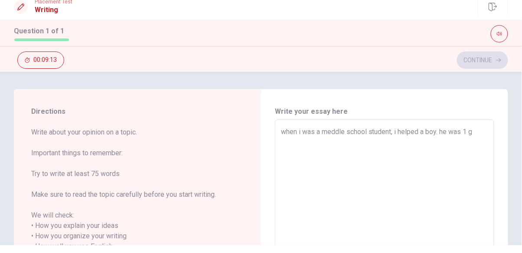
type textarea "when i was a meddle school student, i helped a boy. he was 1 gr"
type textarea "x"
type textarea "when i was a meddle school student, i helped a boy. he was 1 gra"
type textarea "x"
type textarea "when i was a meddle school student, i helped a boy. he was 1 grad"
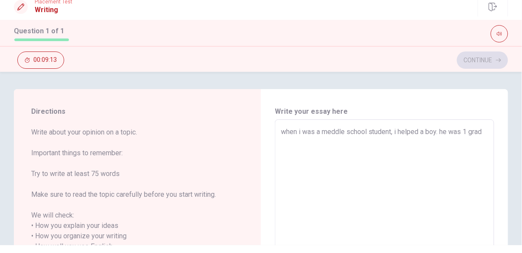
type textarea "x"
type textarea "when i was a meddle school student, i helped a boy. he was 1 grade"
type textarea "x"
type textarea "when i was a meddle school student, i helped a boy. he was 1 grade("
type textarea "x"
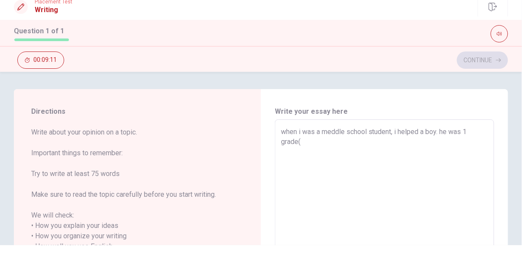
type textarea "when i was a meddle school student, i helped a boy. he was 1 grade(i"
type textarea "x"
type textarea "when i was a meddle school student, i helped a boy. he was 1 grade(in"
type textarea "x"
type textarea "when i was a meddle school student, i helped a boy. he was 1 grade(in"
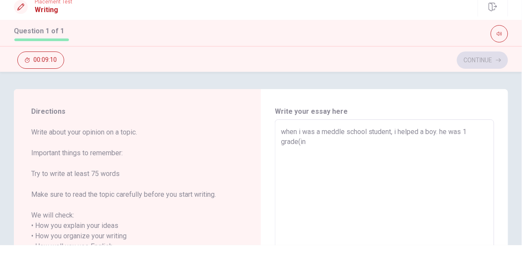
type textarea "x"
type textarea "when i was a meddle school student, i helped a boy. he was 1 grade(in k"
type textarea "x"
type textarea "when i was a meddle school student, i helped a boy. he was 1 grade(in ko"
type textarea "x"
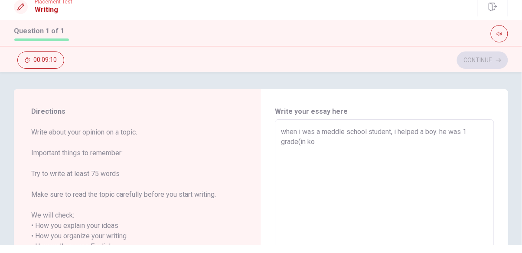
type textarea "when i was a meddle school student, i helped a boy. he was 1 grade(in kor"
type textarea "x"
type textarea "when i was a meddle school student, i helped a boy. he was 1 grade(in [GEOGRAPH…"
type textarea "x"
type textarea "when i was a meddle school student, i helped a boy. he was 1 grade(in [GEOGRAPH…"
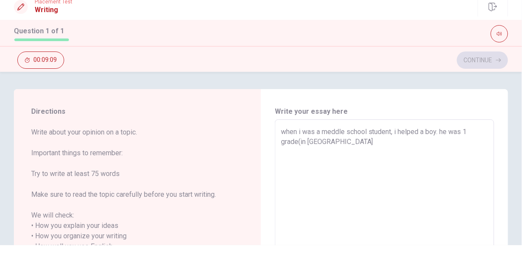
type textarea "x"
type textarea "when i was a meddle school student, i helped a boy. he was 1 grade(in [GEOGRAPH…"
type textarea "x"
type textarea "when i was a meddle school student, i helped a boy. he was 1 grade(in [GEOGRAPH…"
type textarea "x"
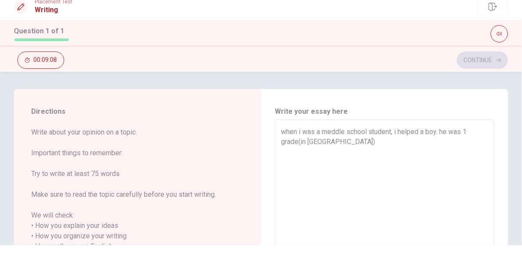
type textarea "when i was a meddle school student, i helped a boy. he was 1 grade(in [GEOGRAPH…"
type textarea "x"
type textarea "when i was a meddle school student, i helped a boy. he was 1 grade(in [GEOGRAPH…"
type textarea "x"
type textarea "when i was a meddle school student, i helped a boy. he was 1 grade(in [GEOGRAPH…"
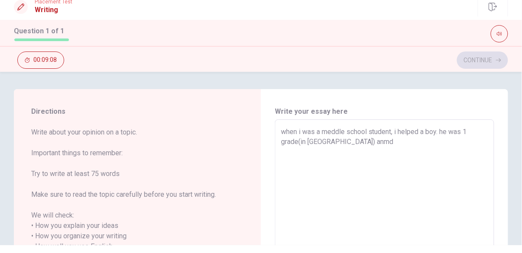
type textarea "x"
type textarea "when i was a meddle school student, i helped a boy. he was 1 grade(in [GEOGRAPH…"
type textarea "x"
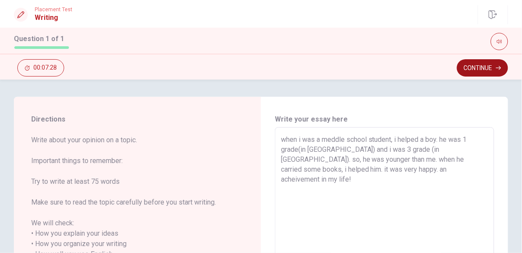
click at [326, 71] on button "Continue" at bounding box center [482, 67] width 51 height 17
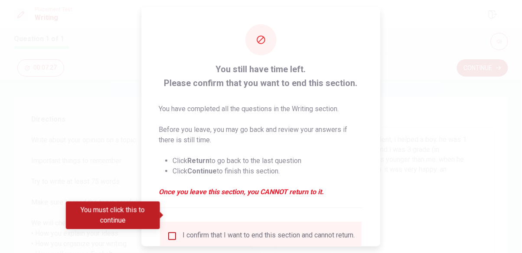
click at [183, 231] on div "I confirm that I want to end this section and cannot return." at bounding box center [269, 236] width 172 height 10
click at [173, 231] on input "You must click this to continue" at bounding box center [172, 236] width 10 height 10
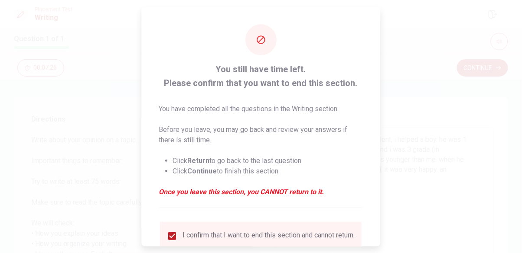
scroll to position [28, 0]
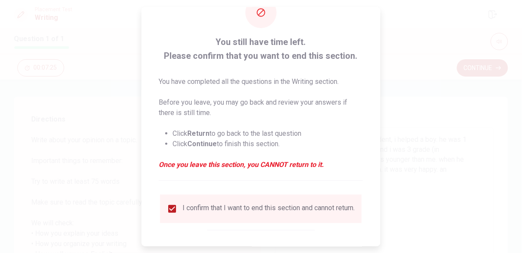
click at [292, 248] on button "Continue" at bounding box center [291, 256] width 47 height 17
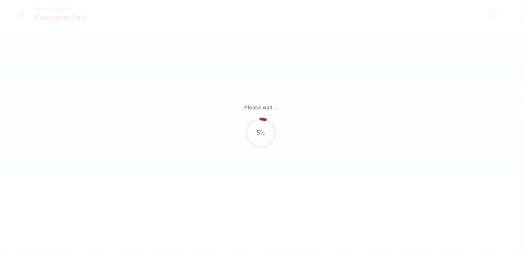
click at [174, 185] on div "Please wait... 5%" at bounding box center [261, 126] width 522 height 253
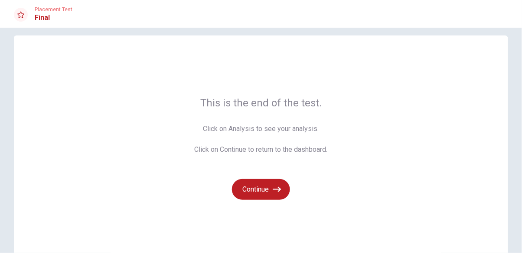
scroll to position [10, 0]
click at [260, 182] on button "Continue" at bounding box center [261, 189] width 58 height 21
